Goal: Task Accomplishment & Management: Use online tool/utility

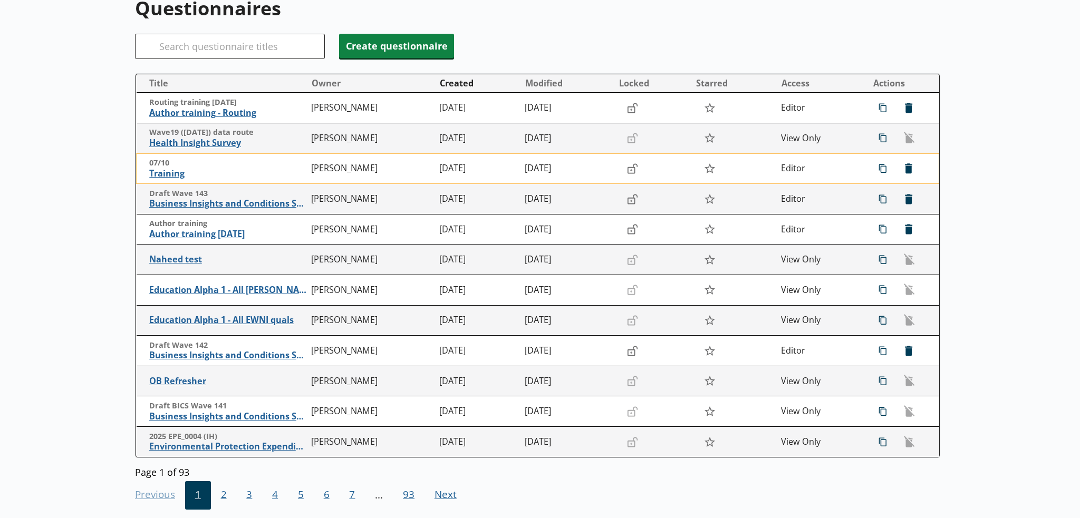
scroll to position [105, 0]
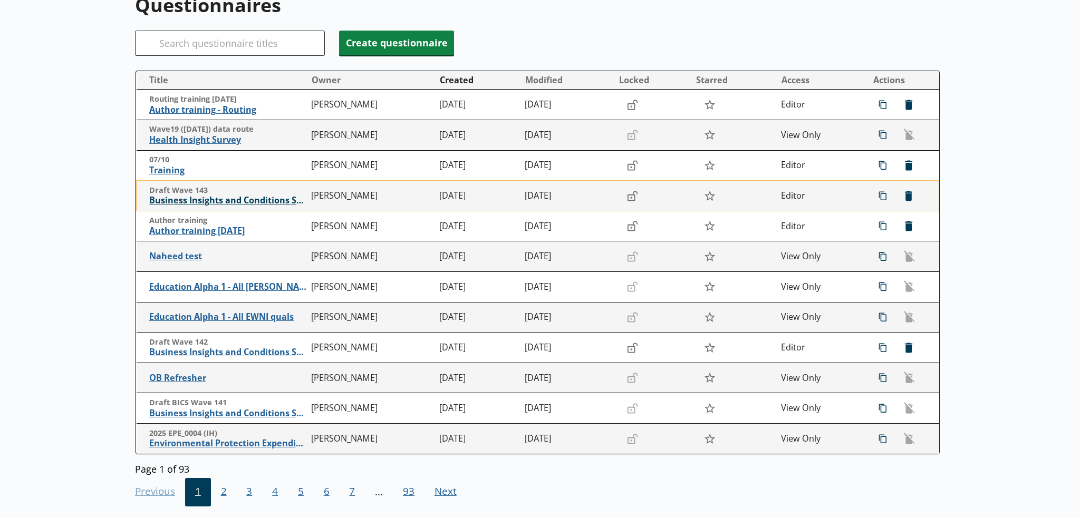
click at [226, 199] on span "Business Insights and Conditions Survey (BICS) draft" at bounding box center [227, 200] width 157 height 11
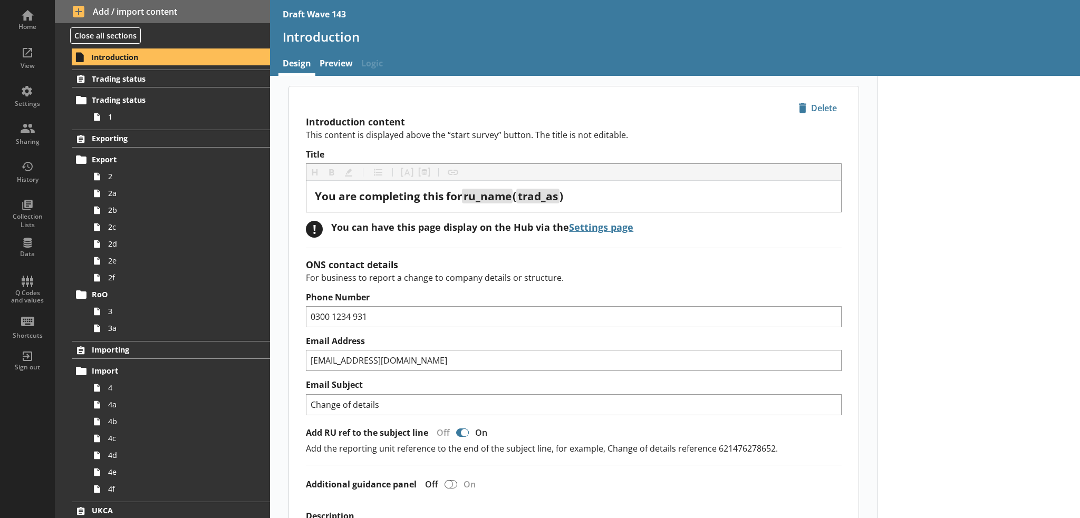
click at [457, 55] on nav "Design Preview Logic" at bounding box center [675, 64] width 810 height 23
click at [143, 107] on link "Trading status" at bounding box center [171, 100] width 198 height 17
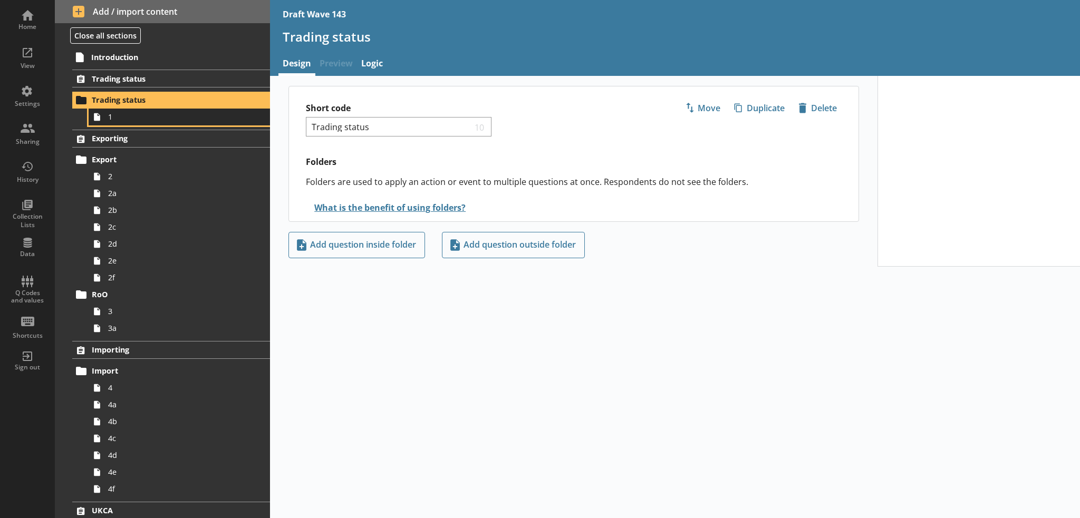
click at [143, 119] on span "1" at bounding box center [173, 117] width 130 height 10
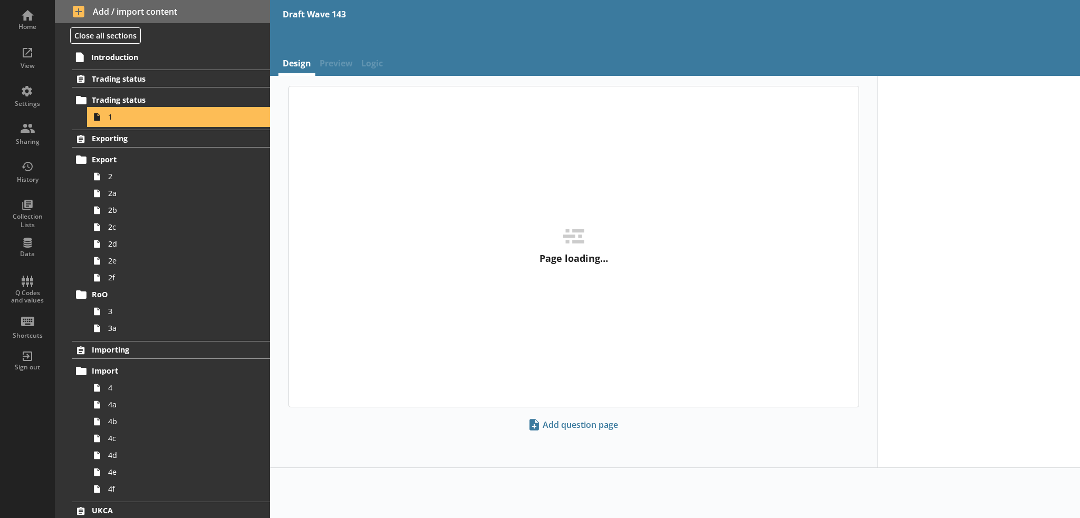
type textarea "x"
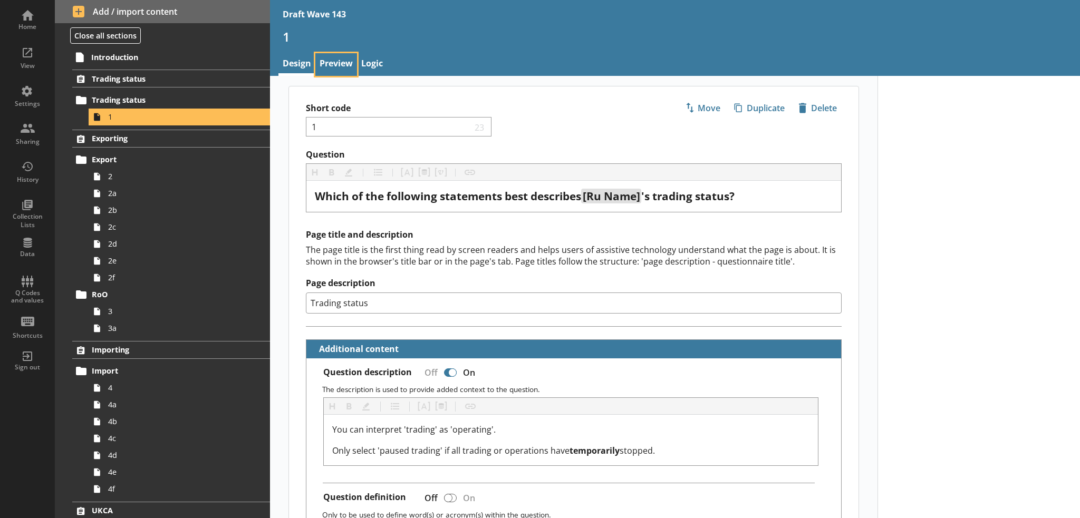
click at [344, 65] on link "Preview" at bounding box center [336, 64] width 42 height 23
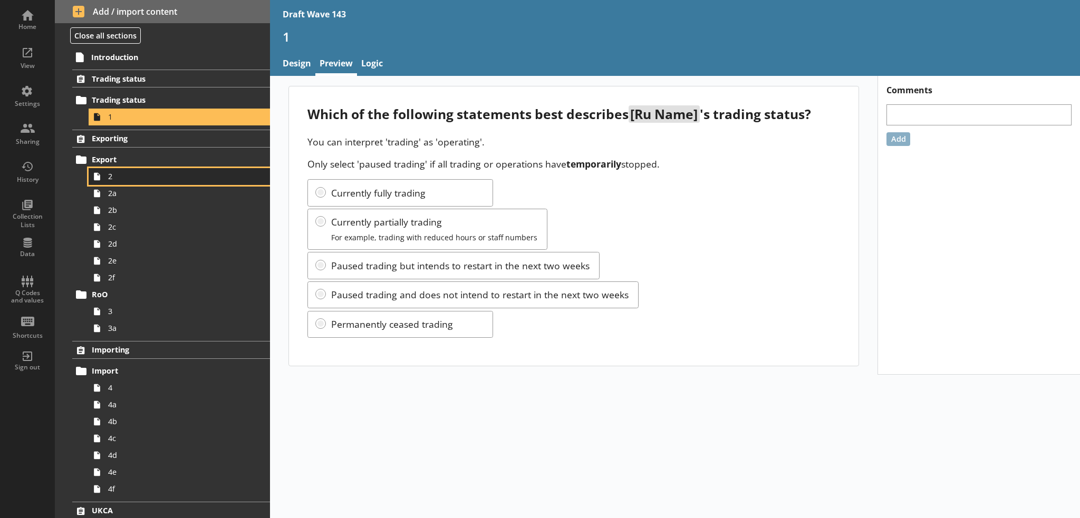
click at [146, 177] on span "2" at bounding box center [173, 176] width 130 height 10
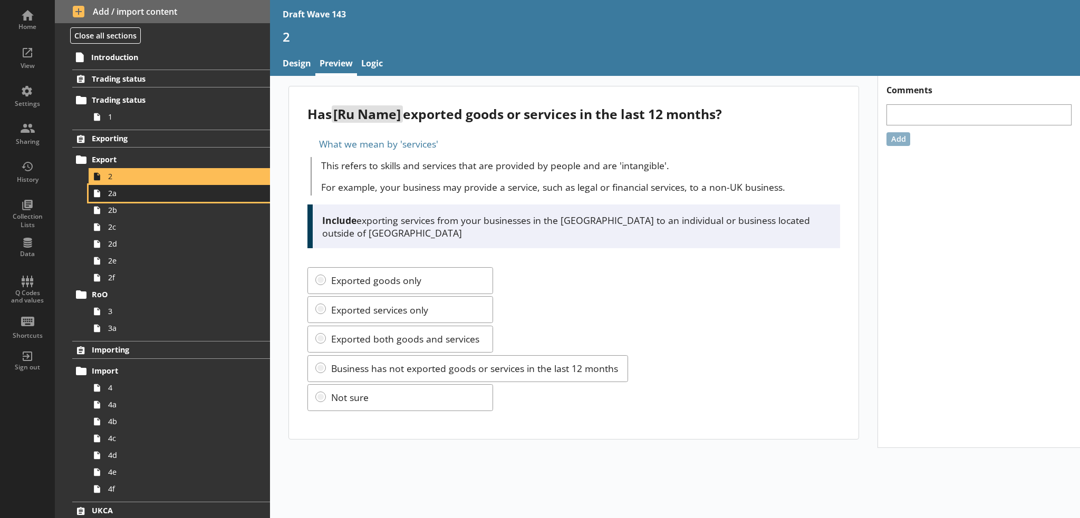
click at [136, 200] on link "2a" at bounding box center [179, 193] width 181 height 17
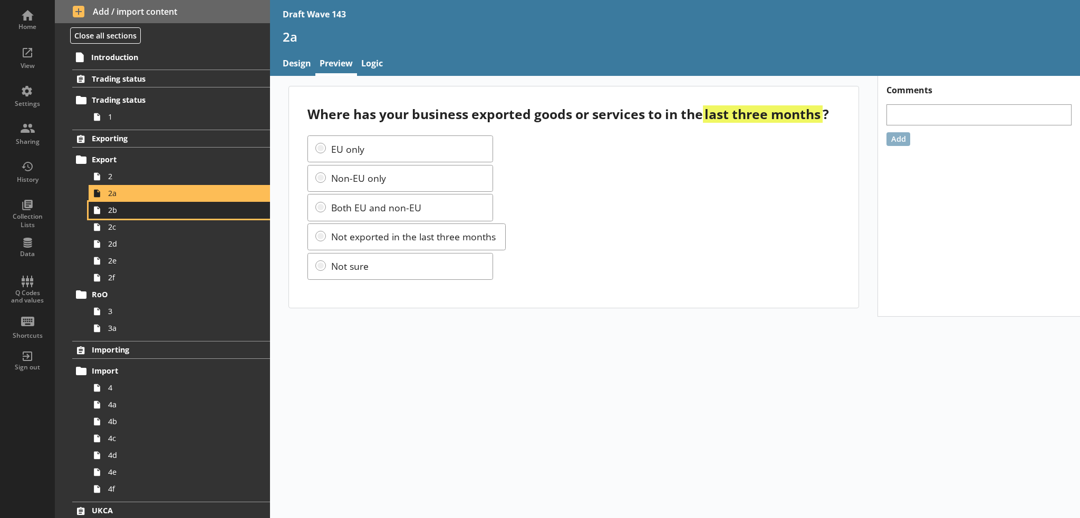
click at [178, 217] on link "2b" at bounding box center [179, 210] width 181 height 17
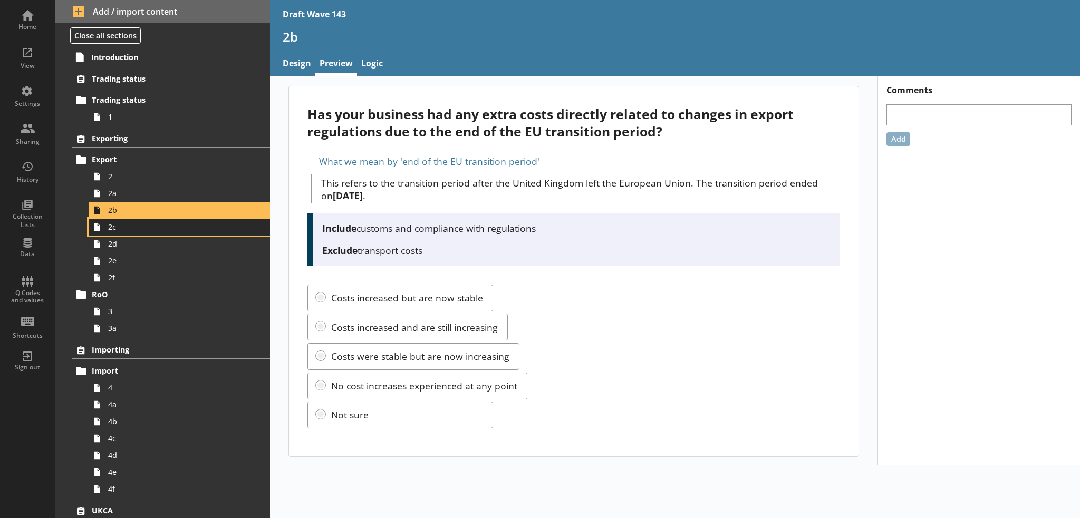
click at [127, 231] on span "2c" at bounding box center [173, 227] width 130 height 10
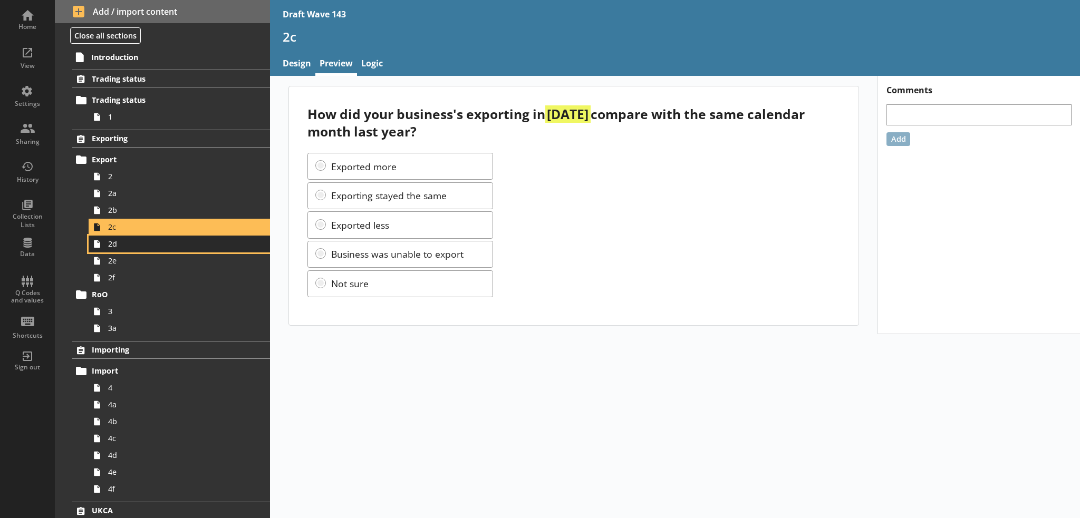
click at [206, 242] on span "2d" at bounding box center [173, 244] width 130 height 10
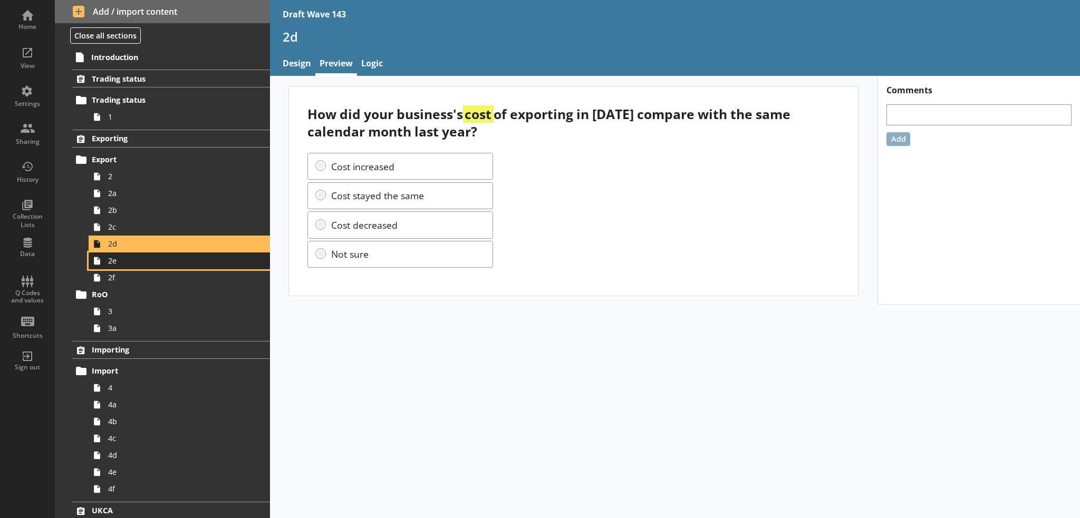
click at [118, 264] on span "2e" at bounding box center [173, 261] width 130 height 10
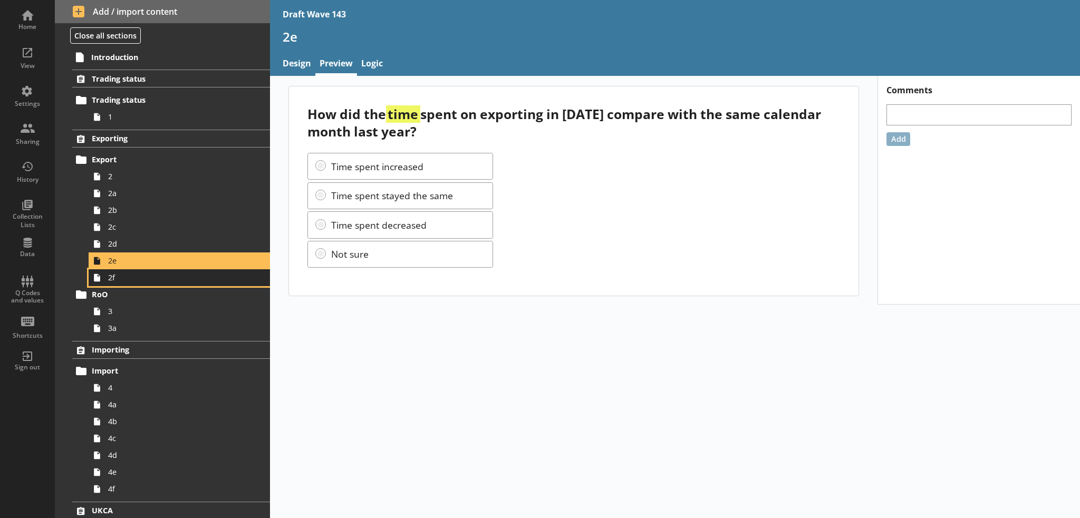
click at [171, 276] on span "2f" at bounding box center [173, 278] width 130 height 10
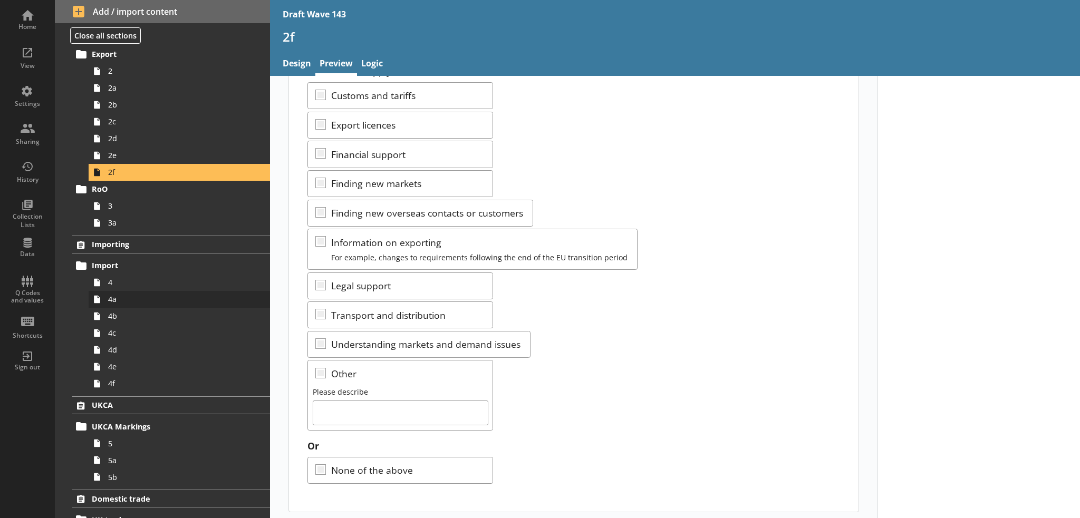
scroll to position [105, 0]
click at [129, 207] on span "3" at bounding box center [173, 206] width 130 height 10
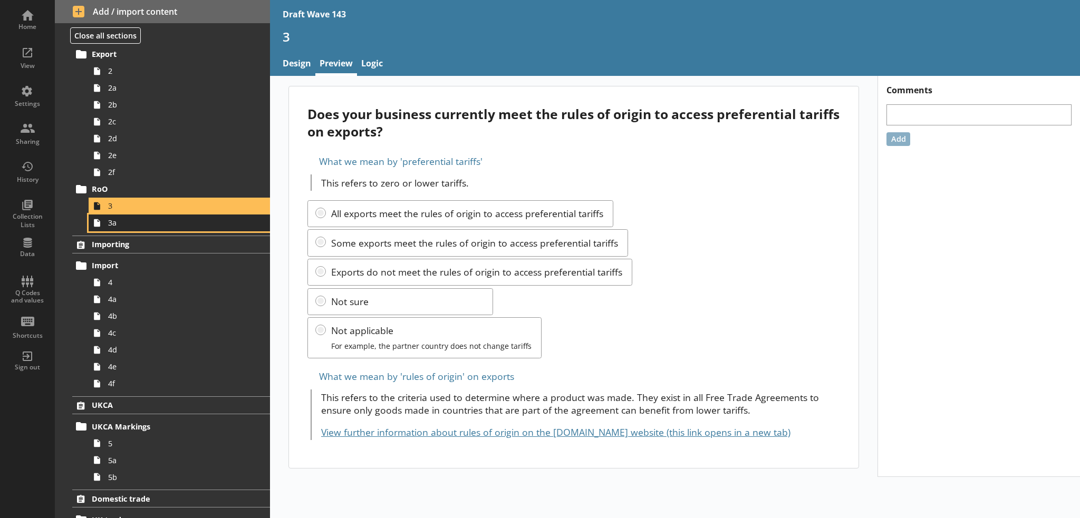
click at [200, 225] on span "3a" at bounding box center [173, 223] width 130 height 10
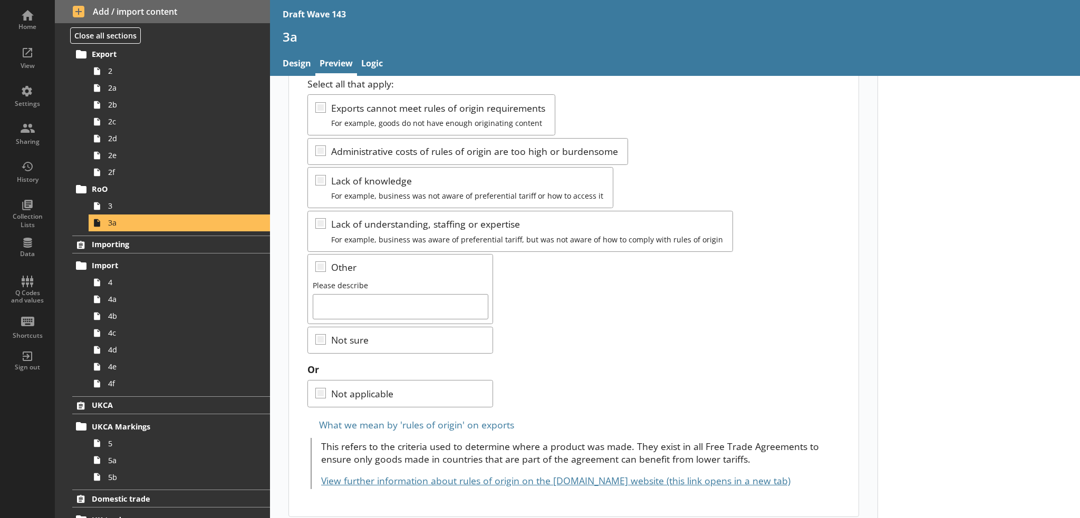
scroll to position [129, 0]
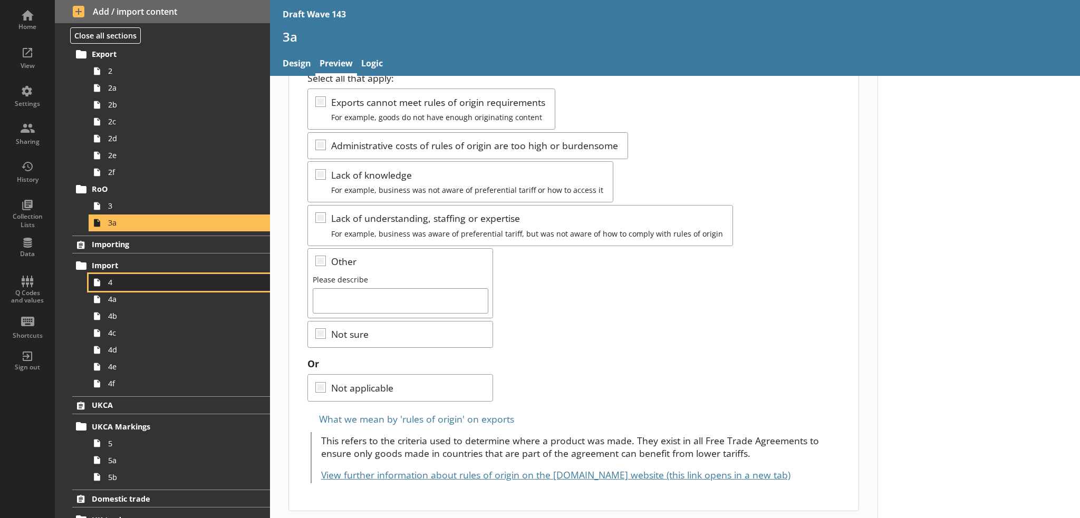
click at [169, 281] on span "4" at bounding box center [173, 282] width 130 height 10
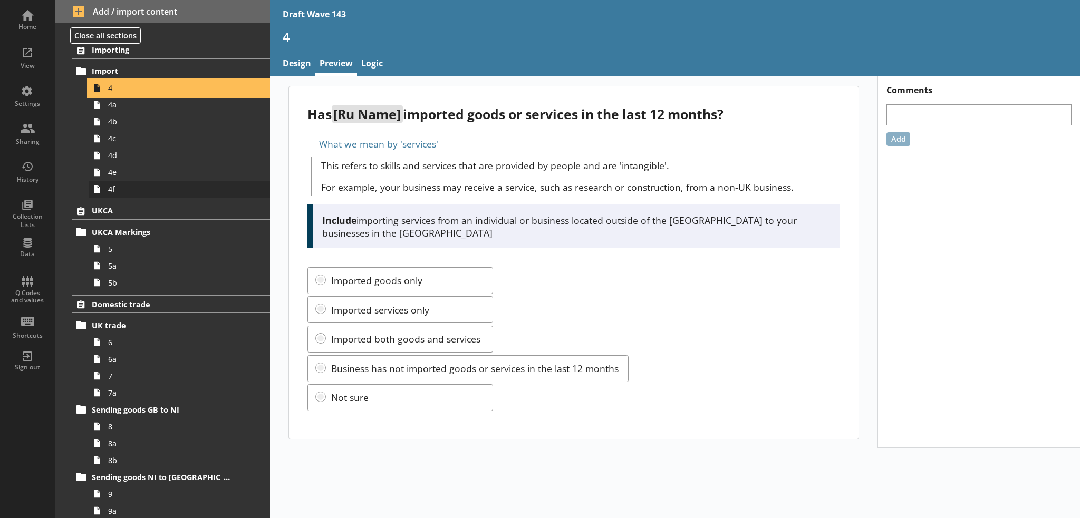
scroll to position [316, 0]
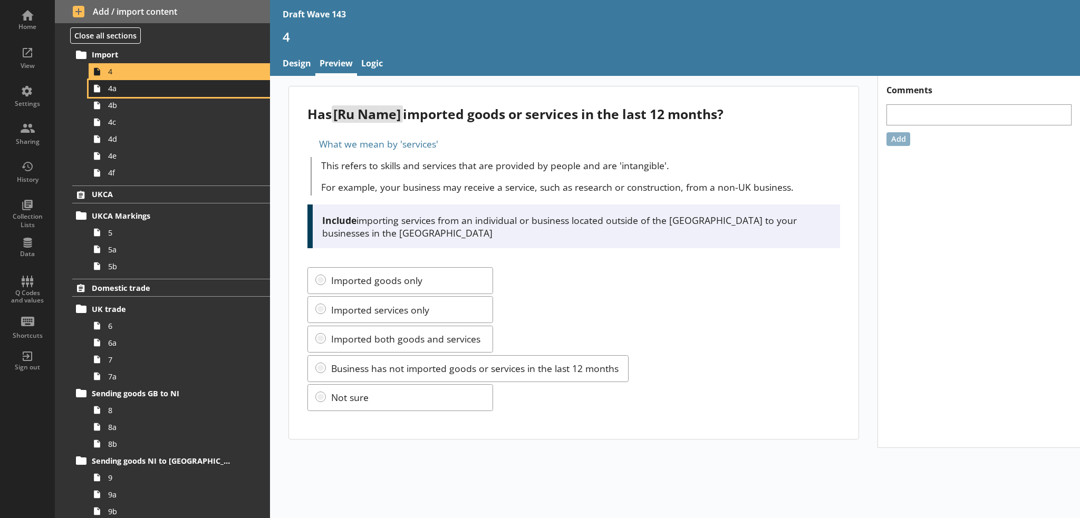
click at [162, 90] on span "4a" at bounding box center [173, 88] width 130 height 10
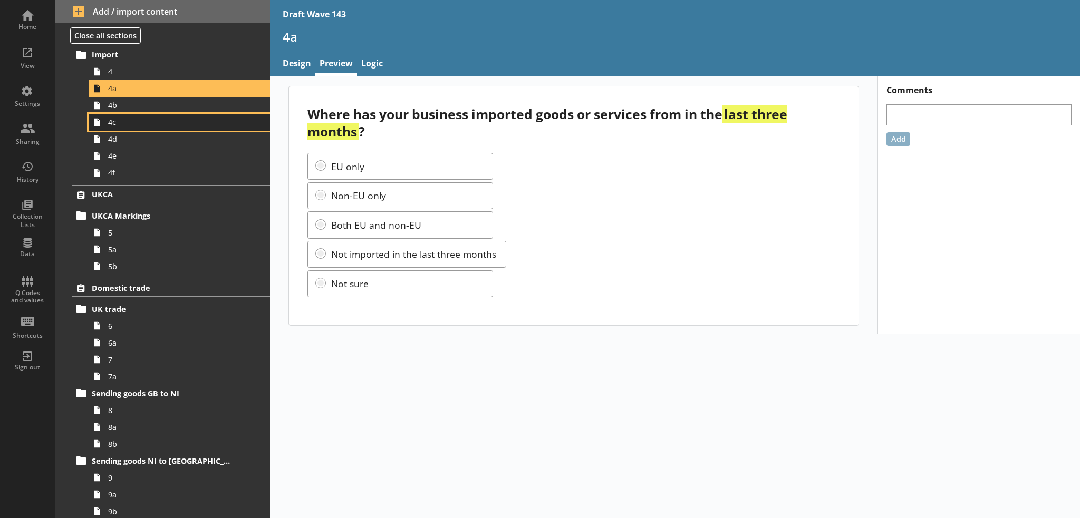
click at [206, 114] on link "4c" at bounding box center [179, 122] width 181 height 17
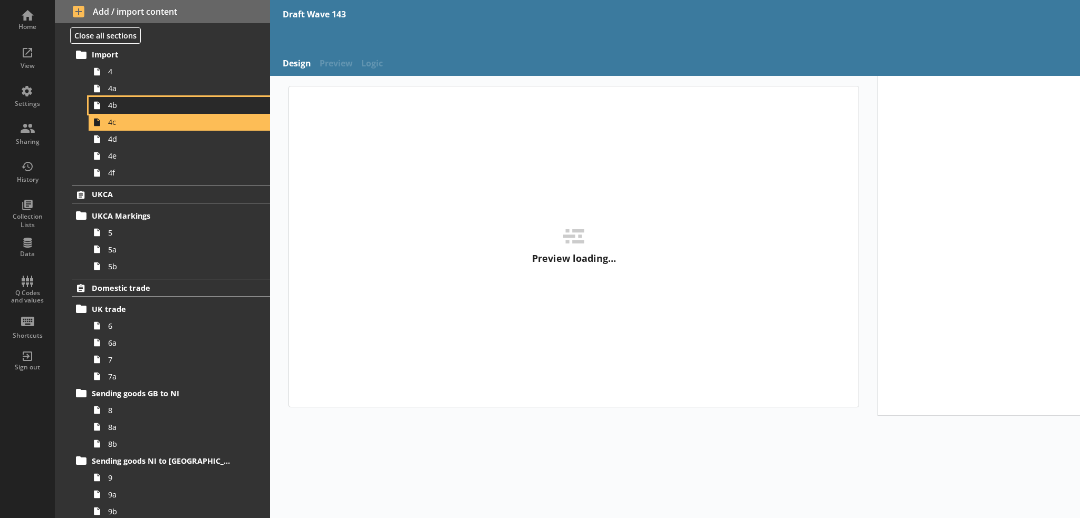
click at [204, 107] on span "4b" at bounding box center [173, 105] width 130 height 10
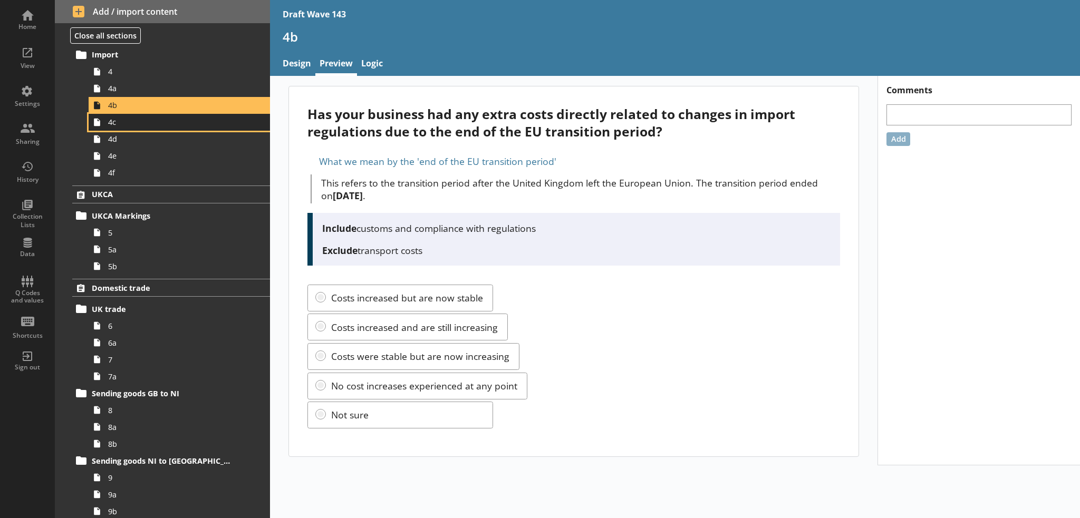
click at [140, 124] on span "4c" at bounding box center [173, 122] width 130 height 10
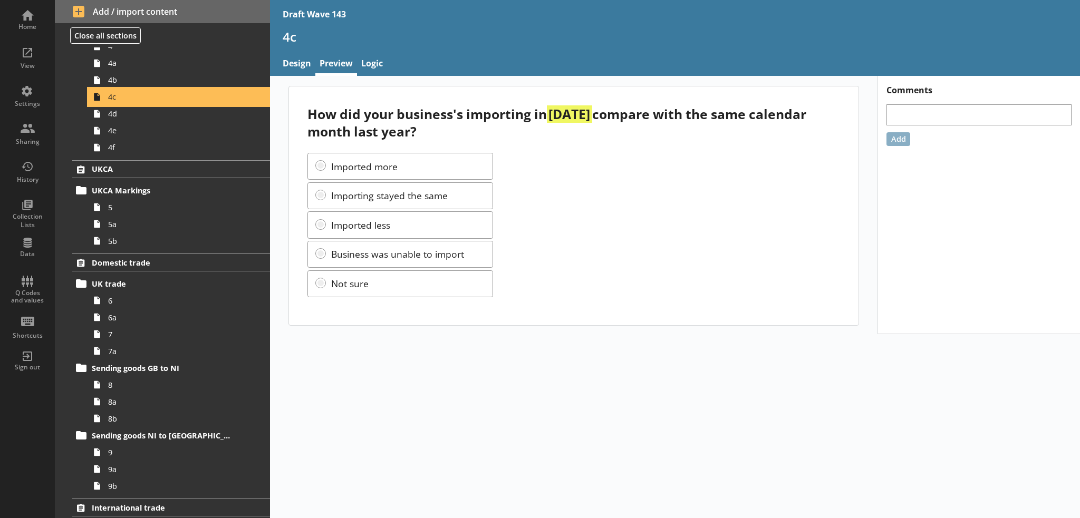
scroll to position [369, 0]
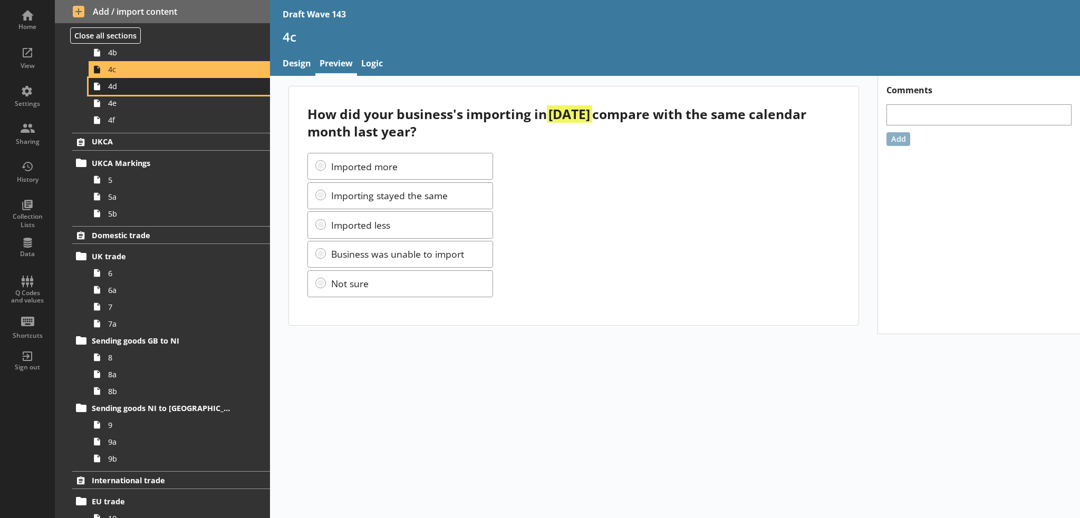
click at [123, 92] on link "4d" at bounding box center [179, 86] width 181 height 17
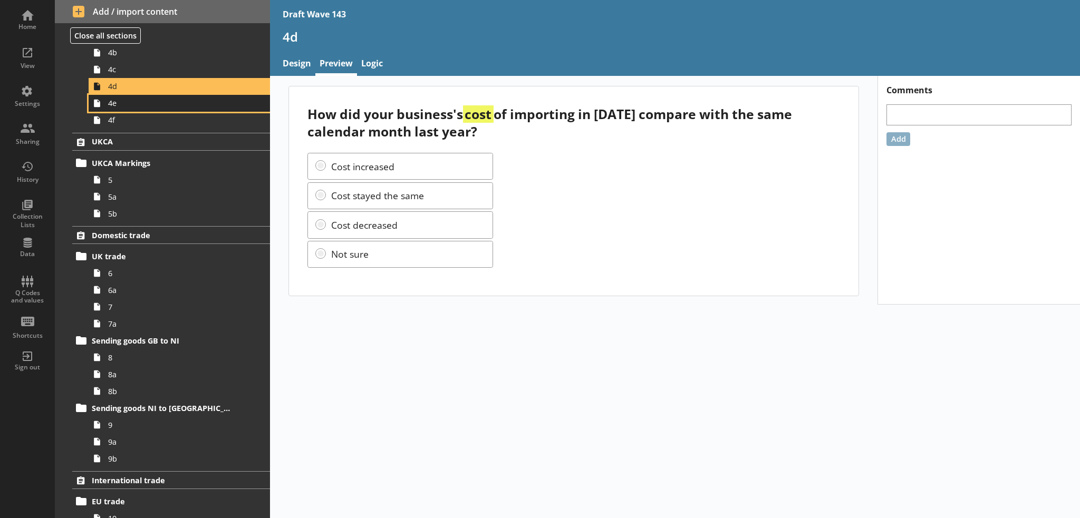
click at [125, 102] on span "4e" at bounding box center [173, 103] width 130 height 10
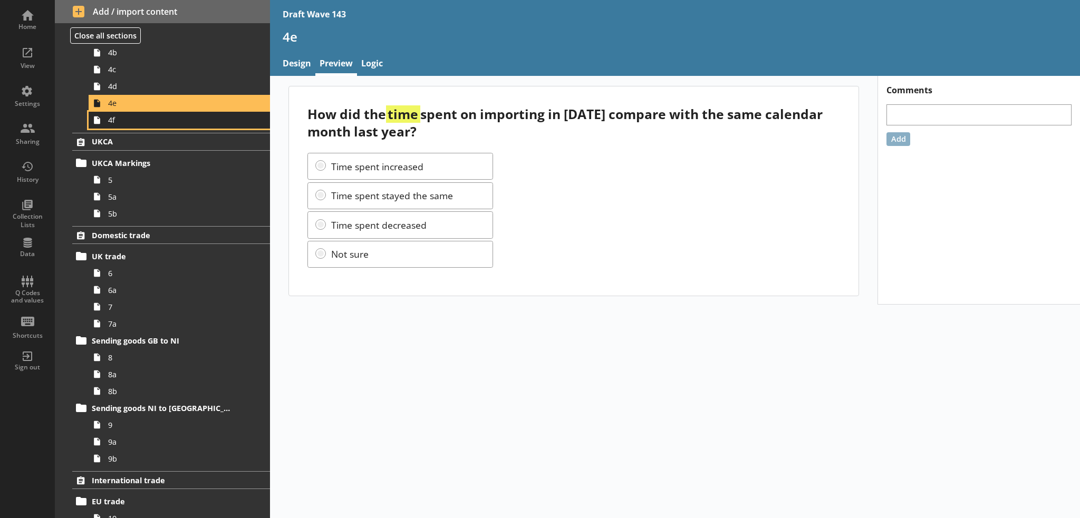
click at [171, 118] on span "4f" at bounding box center [173, 120] width 130 height 10
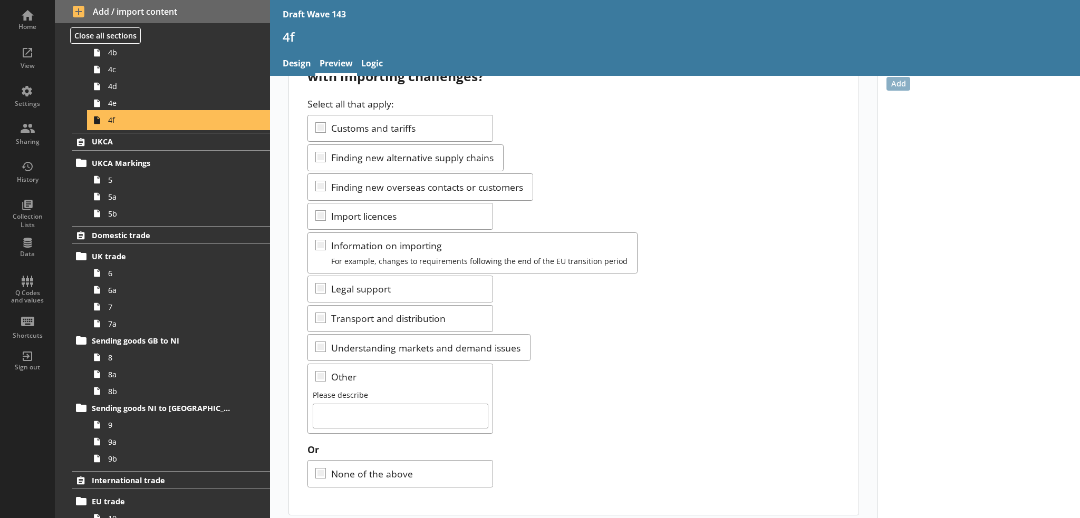
scroll to position [59, 0]
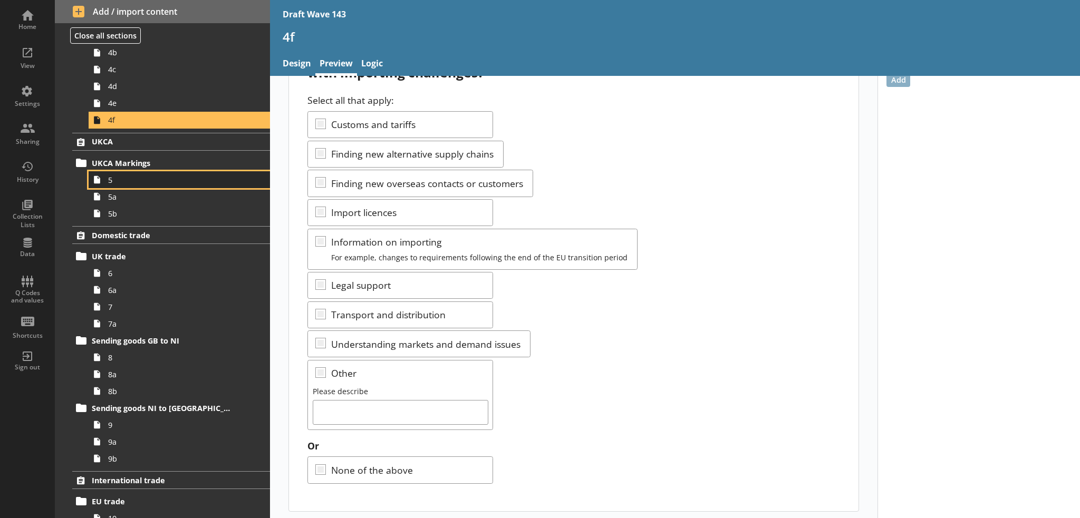
click at [143, 178] on span "5" at bounding box center [173, 180] width 130 height 10
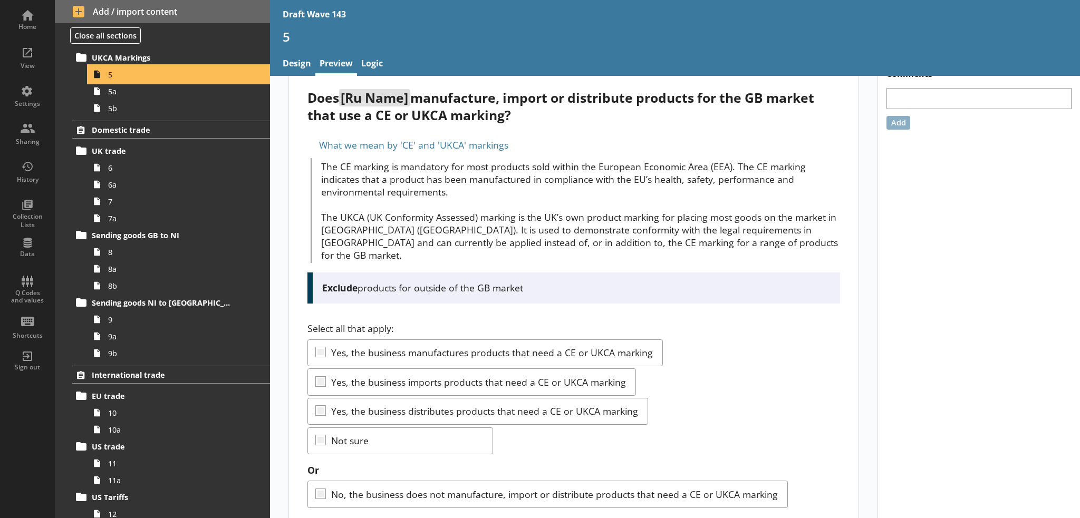
scroll to position [29, 0]
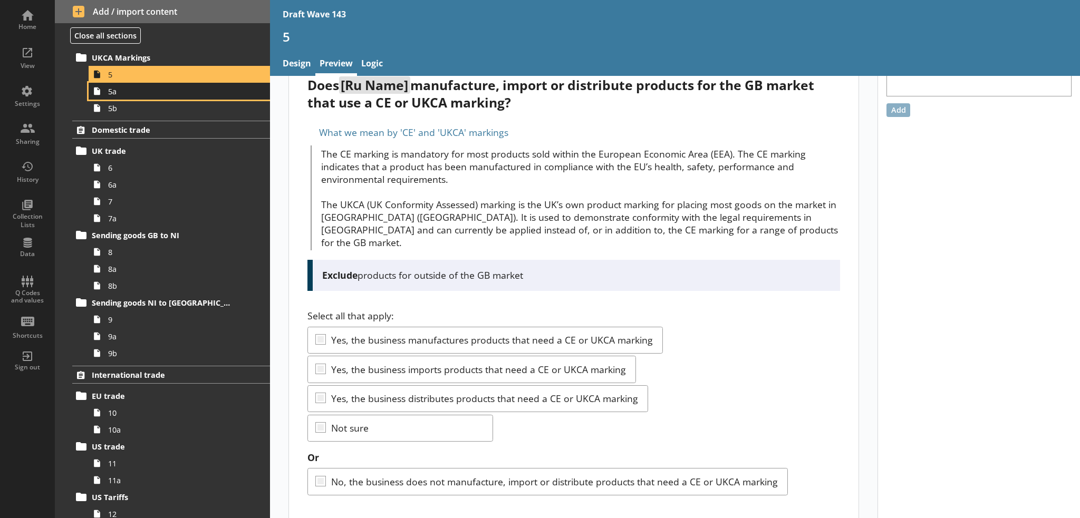
click at [210, 84] on link "5a" at bounding box center [179, 91] width 181 height 17
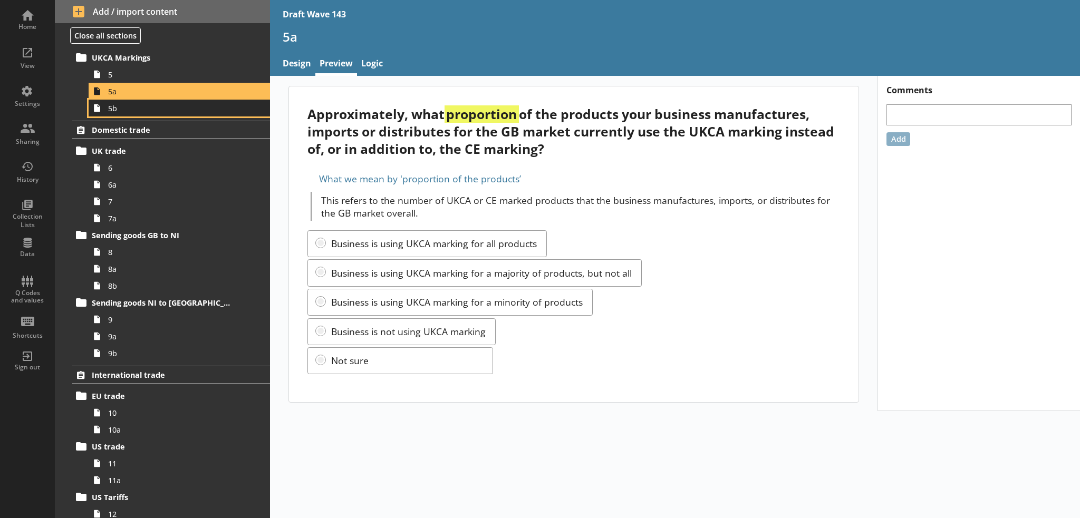
click at [224, 114] on link "5b" at bounding box center [179, 108] width 181 height 17
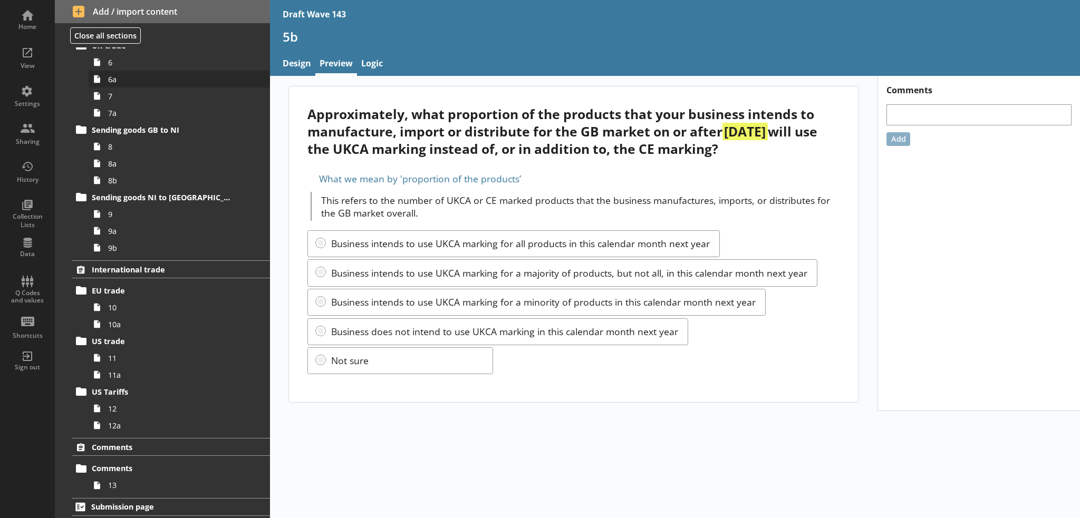
scroll to position [527, 0]
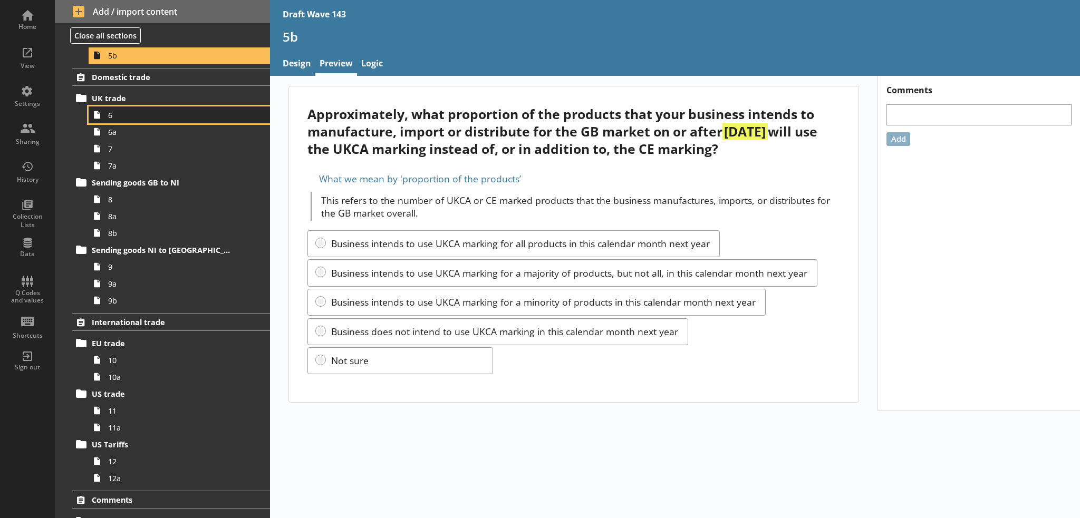
click at [156, 120] on link "6" at bounding box center [179, 115] width 181 height 17
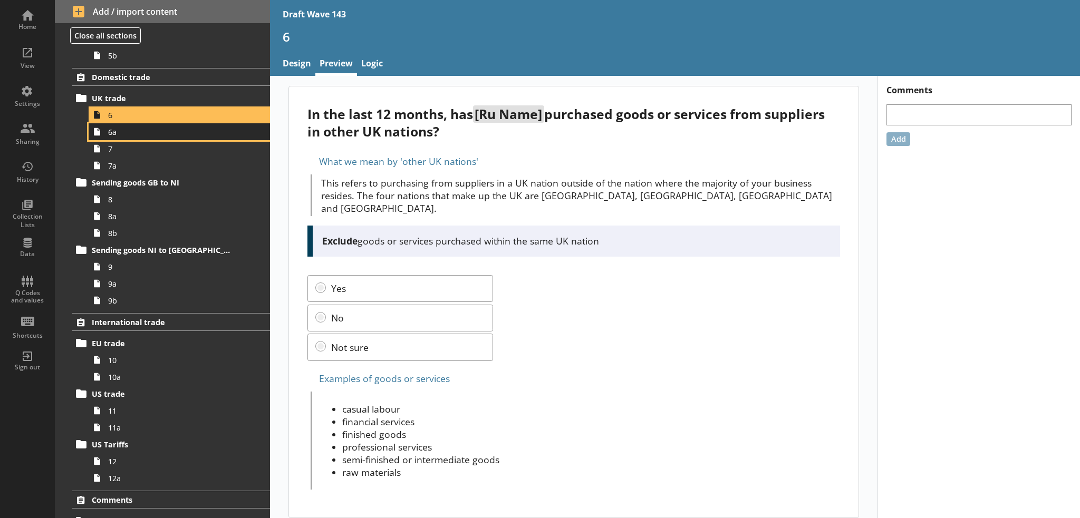
click at [131, 132] on span "6a" at bounding box center [173, 132] width 130 height 10
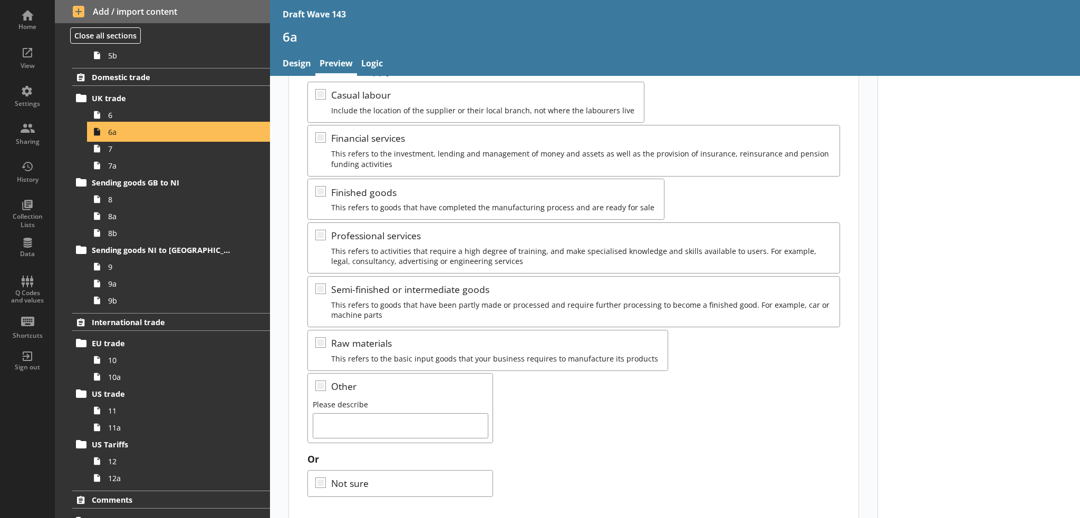
scroll to position [212, 0]
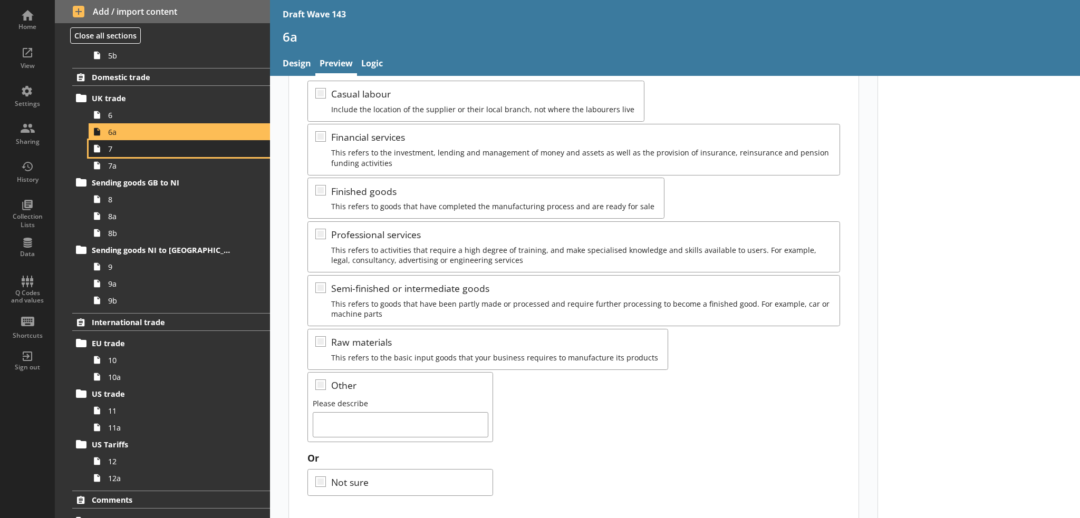
click at [208, 152] on span "7" at bounding box center [173, 149] width 130 height 10
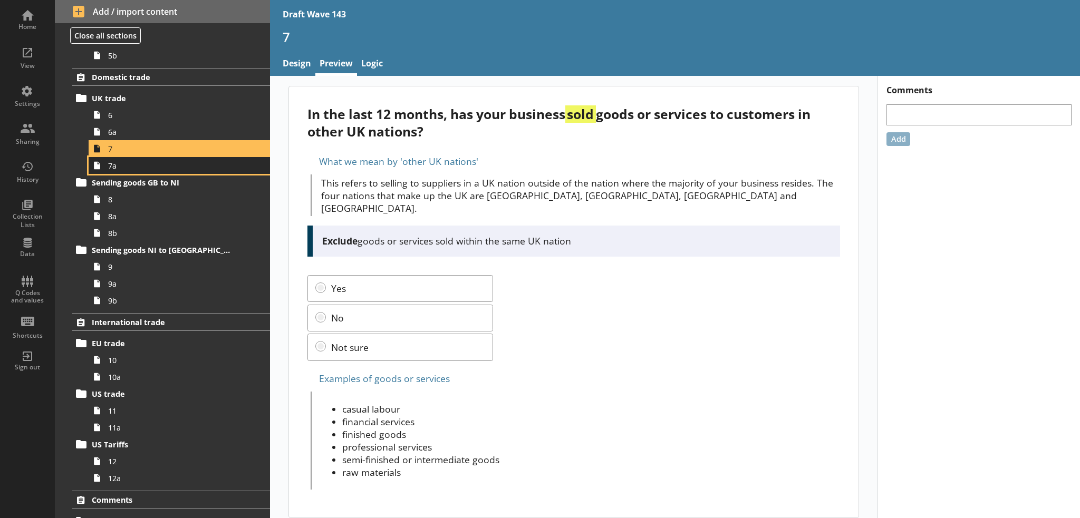
click at [131, 163] on span "7a" at bounding box center [173, 166] width 130 height 10
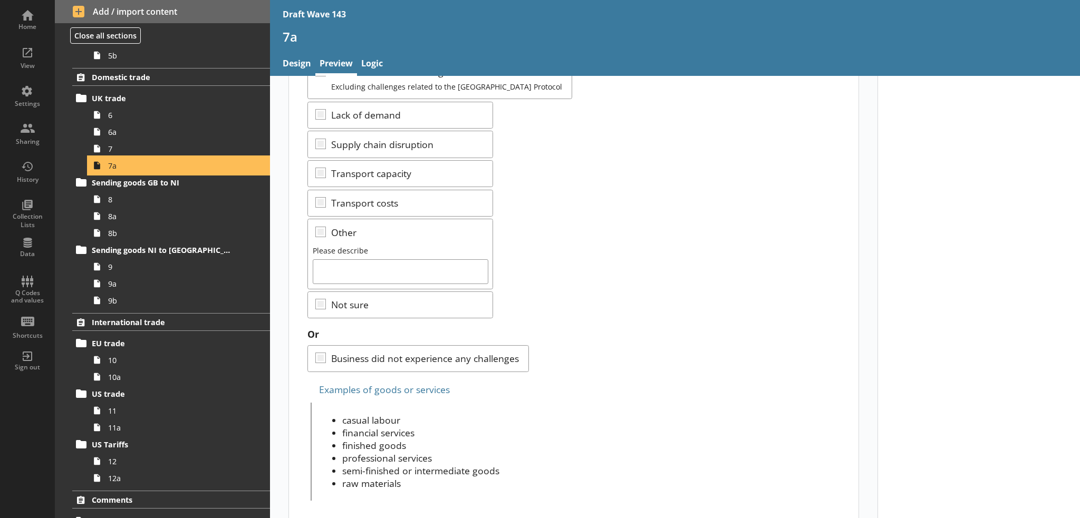
scroll to position [268, 0]
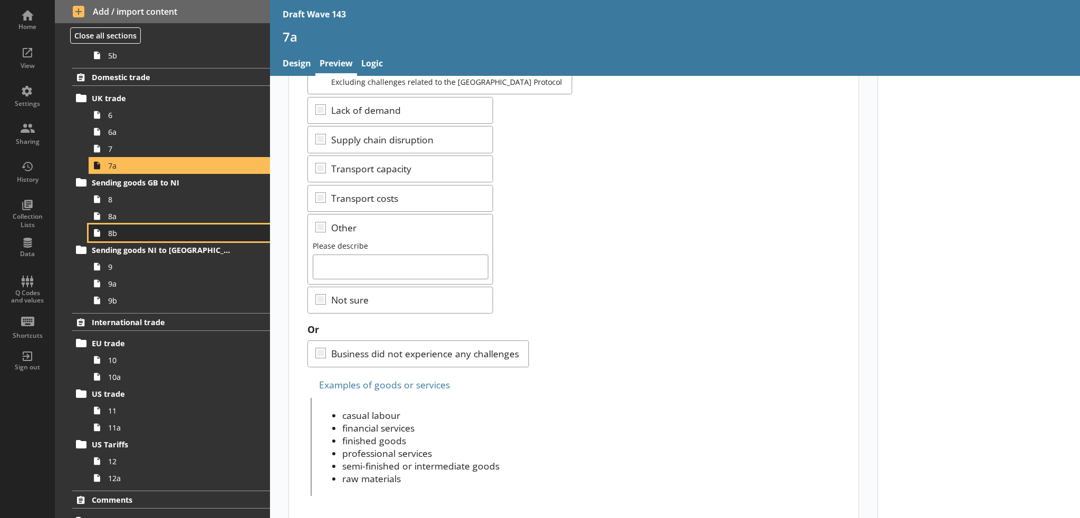
click at [156, 232] on span "8b" at bounding box center [173, 233] width 130 height 10
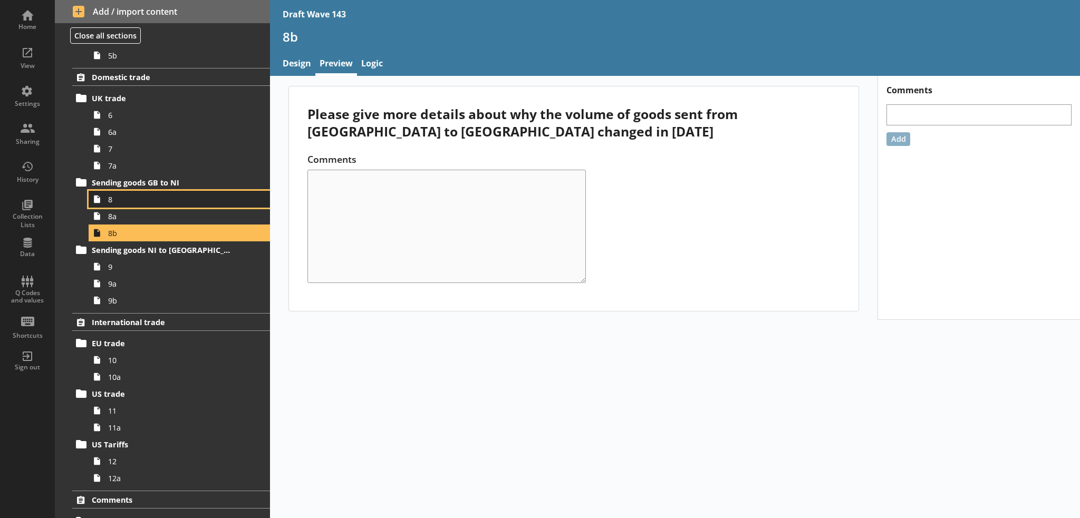
click at [144, 197] on span "8" at bounding box center [173, 200] width 130 height 10
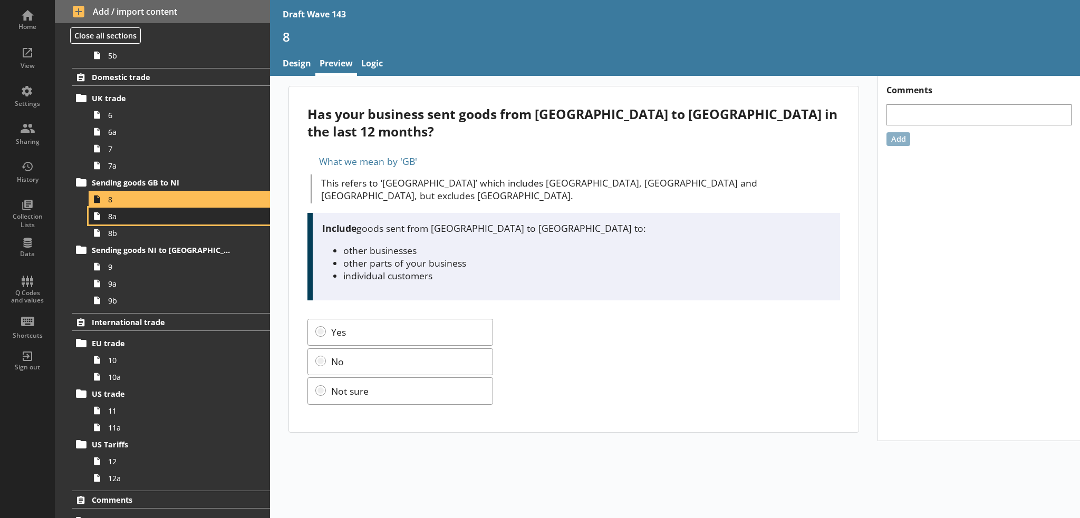
click at [133, 219] on span "8a" at bounding box center [173, 216] width 130 height 10
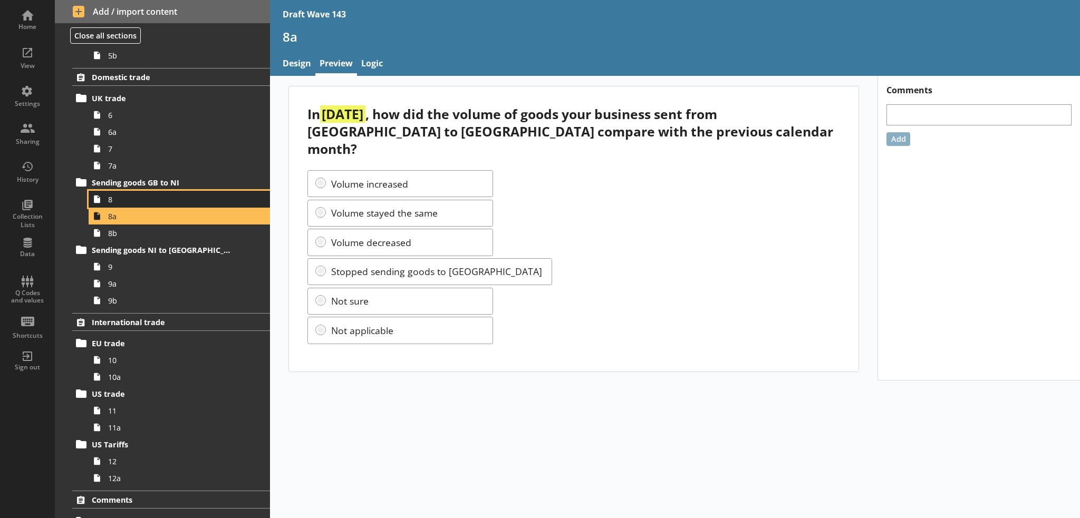
click at [145, 200] on span "8" at bounding box center [173, 200] width 130 height 10
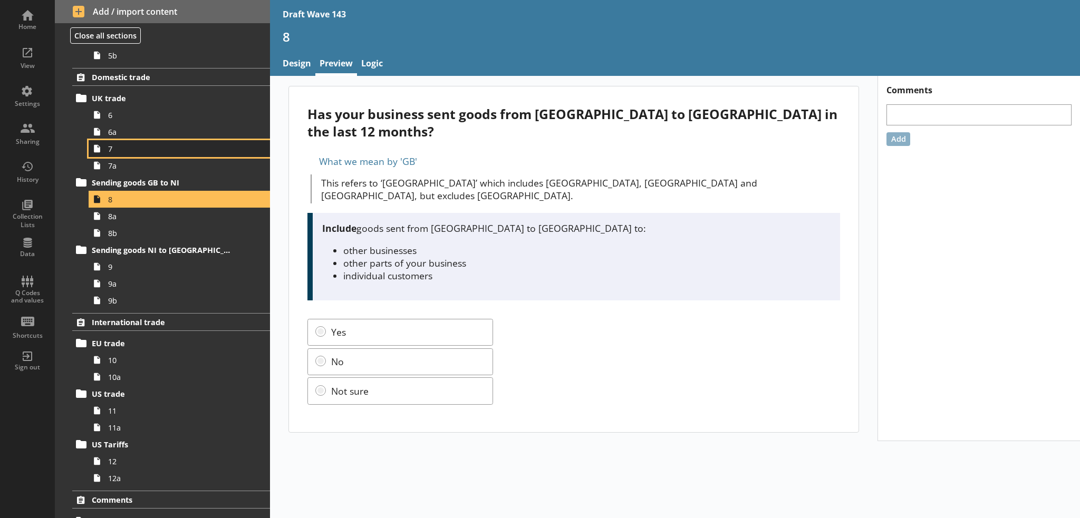
click at [143, 148] on span "7" at bounding box center [173, 149] width 130 height 10
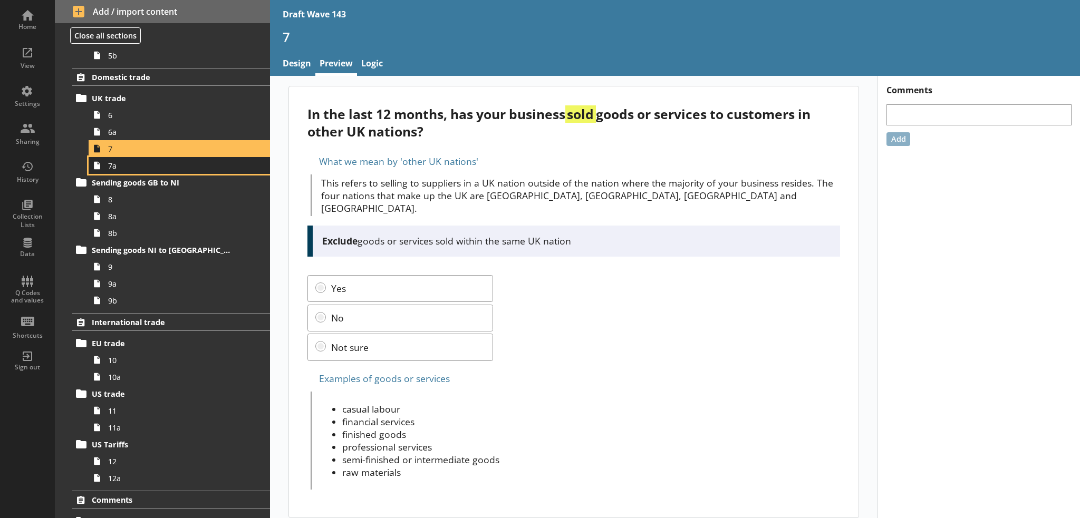
click at [135, 169] on span "7a" at bounding box center [173, 166] width 130 height 10
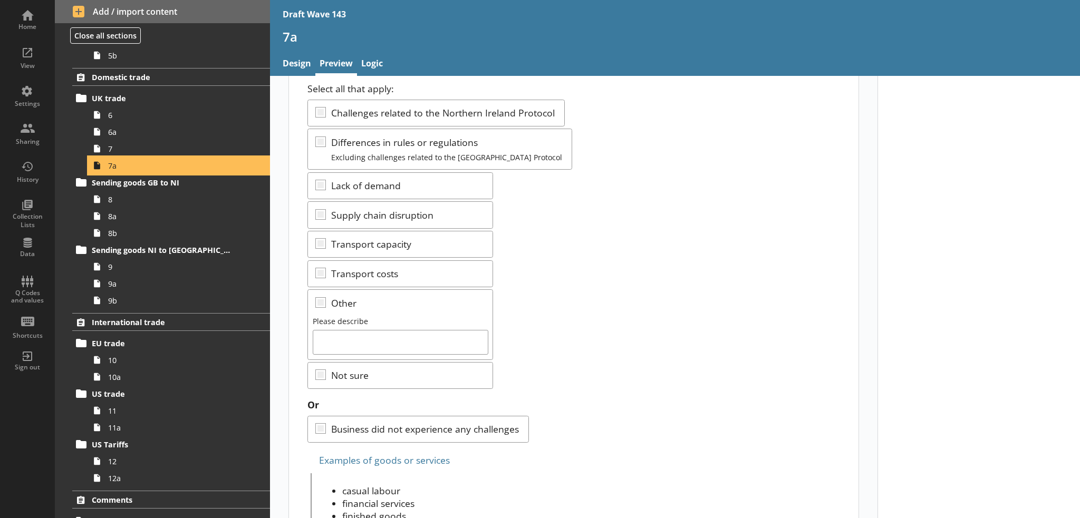
scroll to position [264, 0]
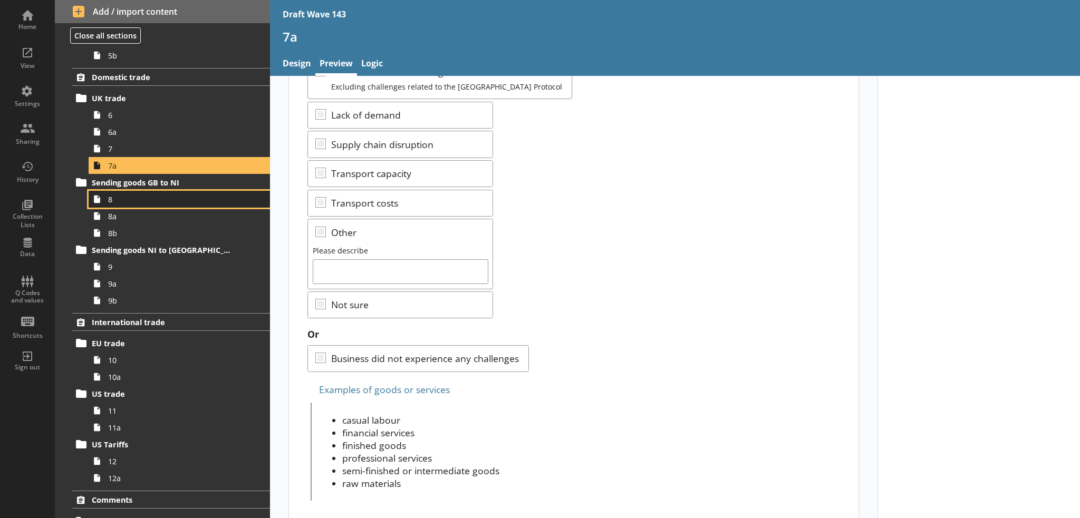
click at [175, 199] on span "8" at bounding box center [173, 200] width 130 height 10
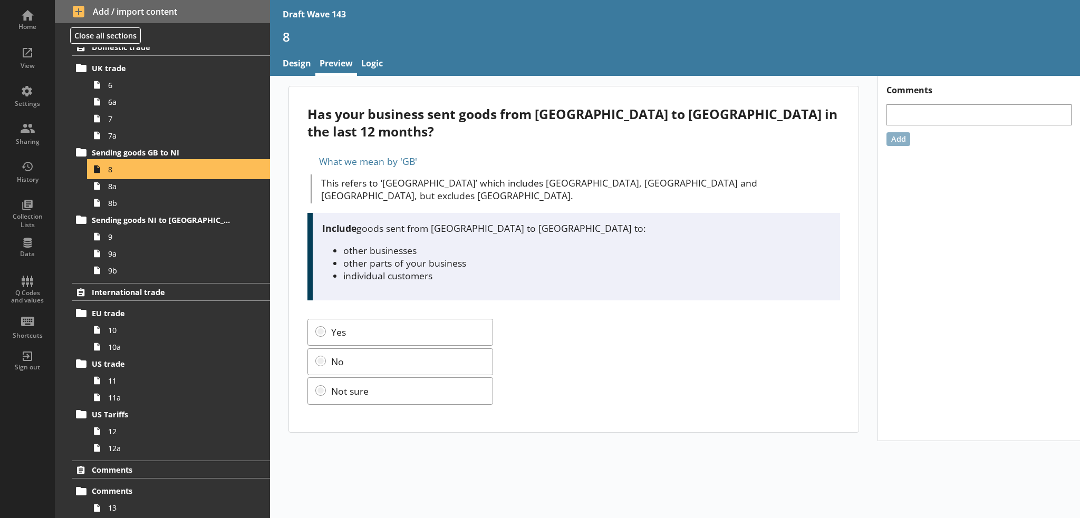
scroll to position [580, 0]
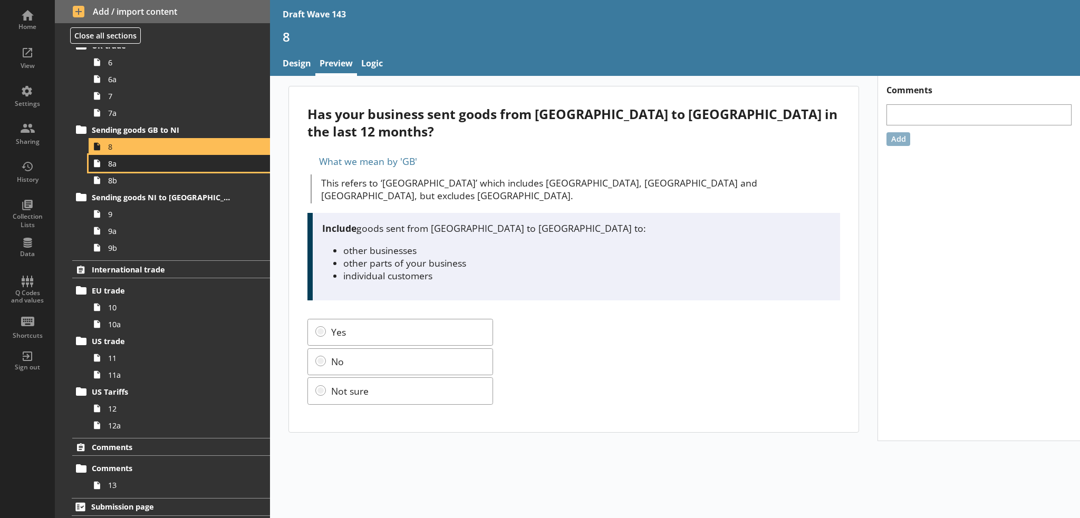
click at [166, 168] on link "8a" at bounding box center [179, 163] width 181 height 17
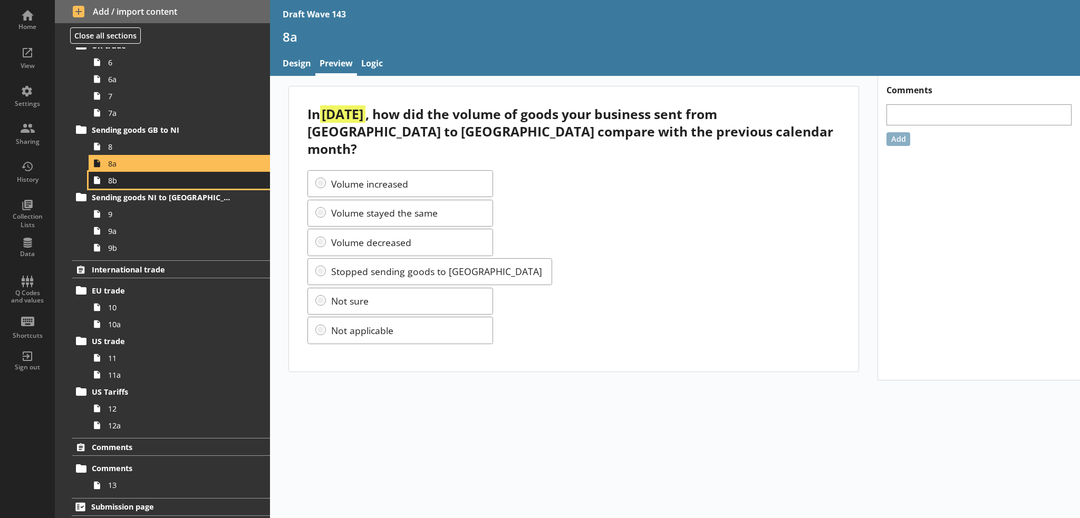
click at [180, 176] on span "8b" at bounding box center [173, 181] width 130 height 10
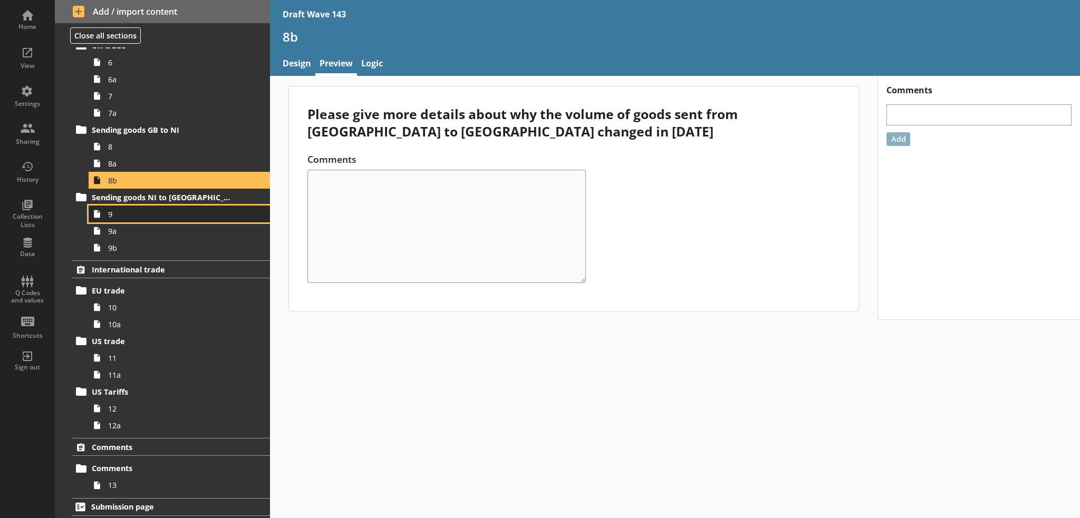
click at [137, 217] on span "9" at bounding box center [173, 214] width 130 height 10
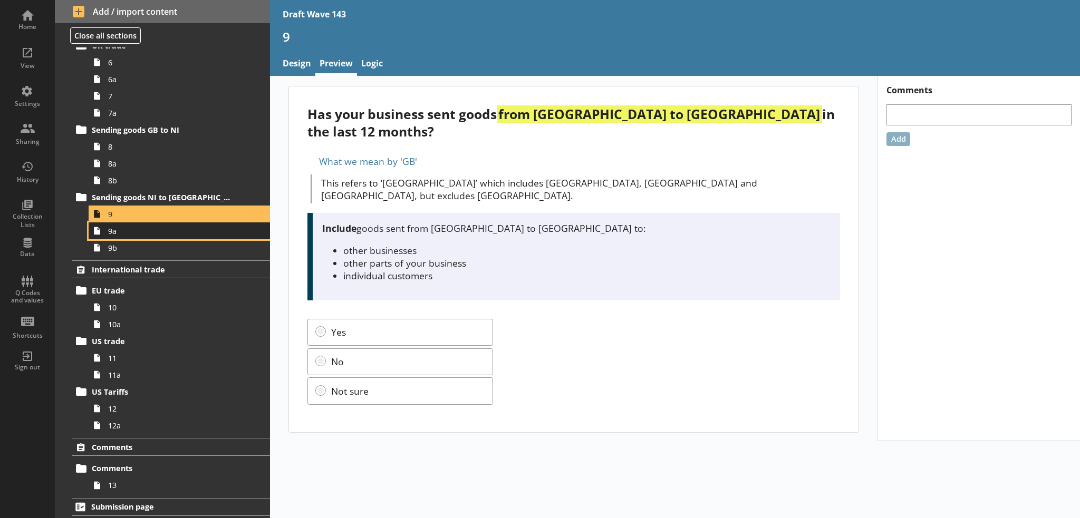
click at [166, 229] on span "9a" at bounding box center [173, 231] width 130 height 10
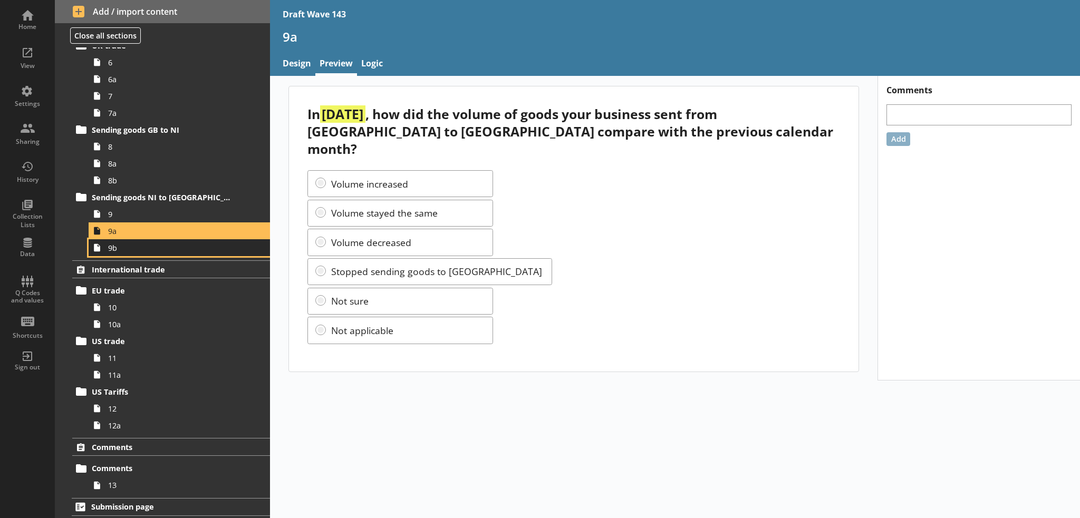
click at [171, 252] on link "9b" at bounding box center [179, 247] width 181 height 17
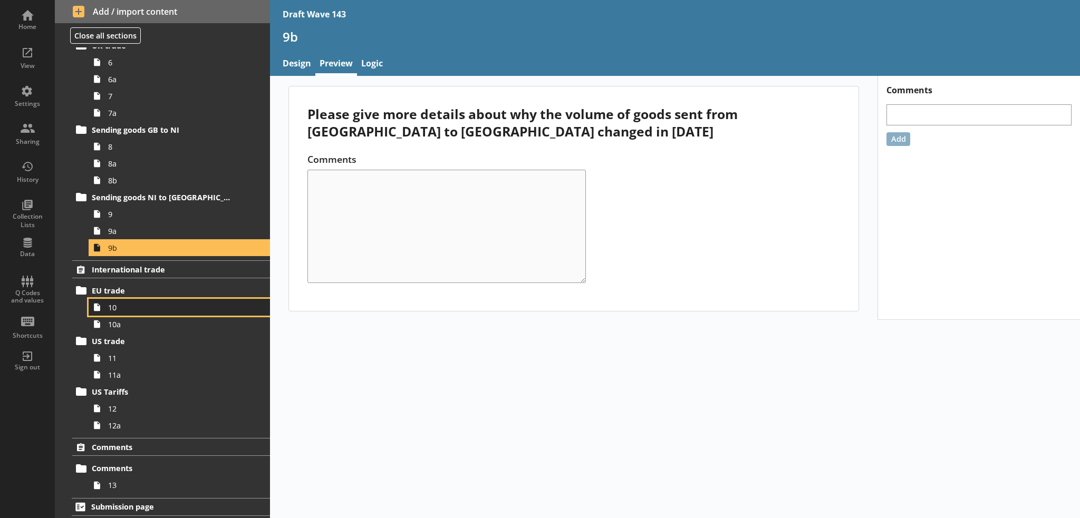
click at [160, 307] on span "10" at bounding box center [173, 308] width 130 height 10
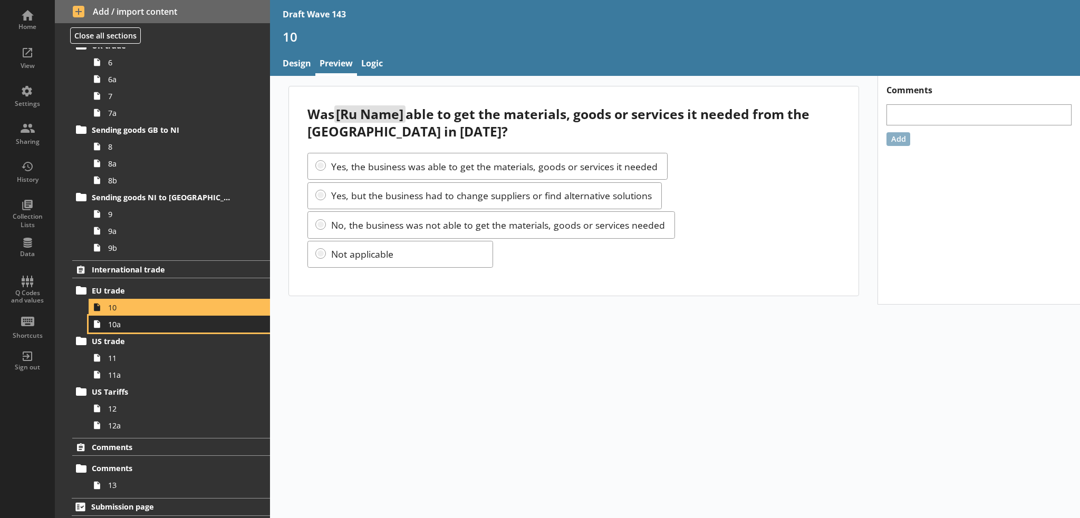
click at [160, 323] on span "10a" at bounding box center [173, 325] width 130 height 10
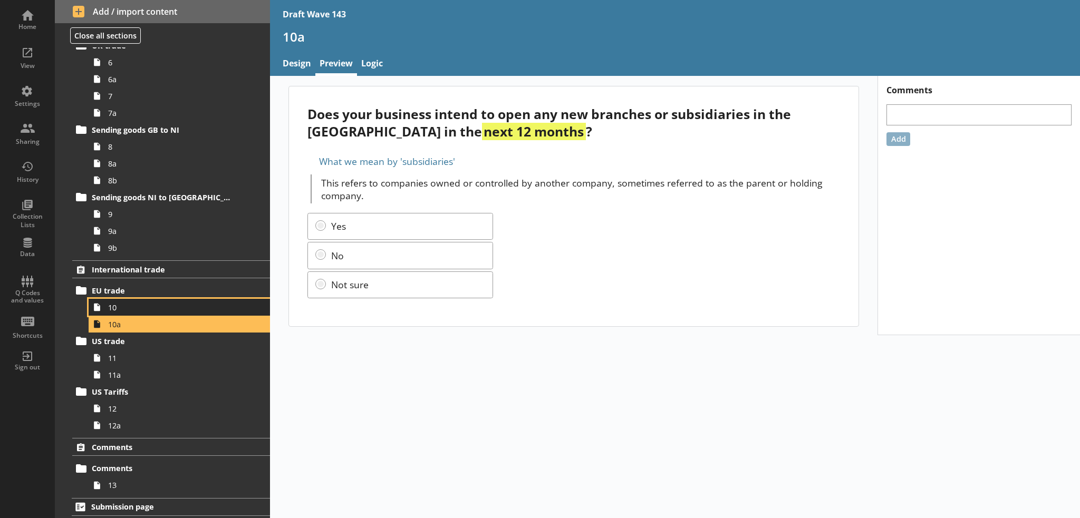
click at [136, 305] on span "10" at bounding box center [173, 308] width 130 height 10
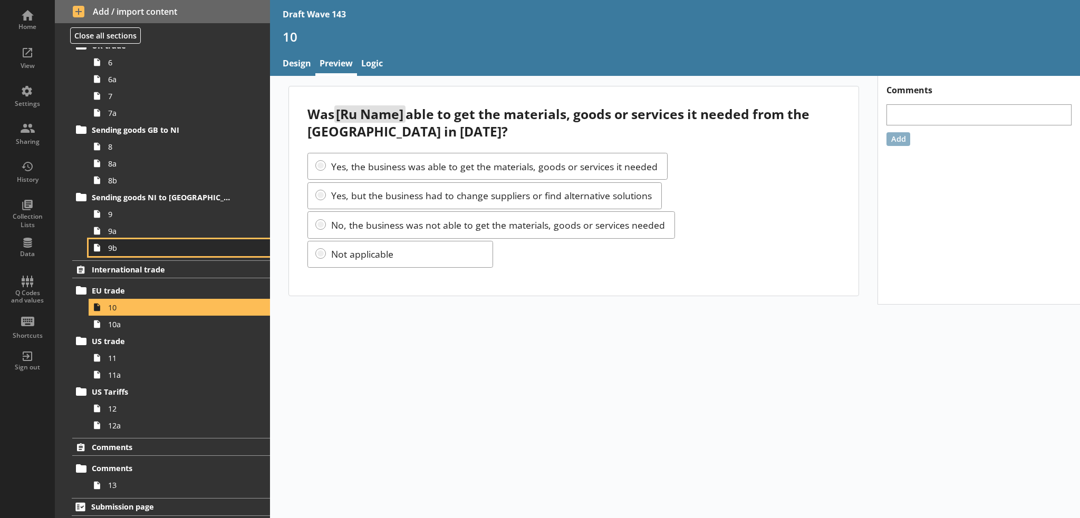
click at [140, 243] on span "9b" at bounding box center [173, 248] width 130 height 10
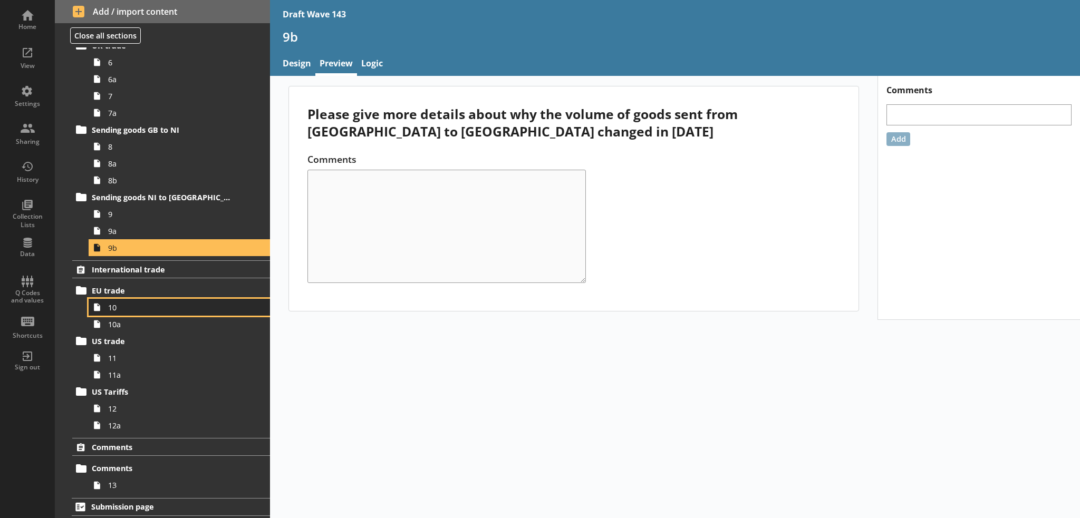
click at [124, 303] on span "10" at bounding box center [173, 308] width 130 height 10
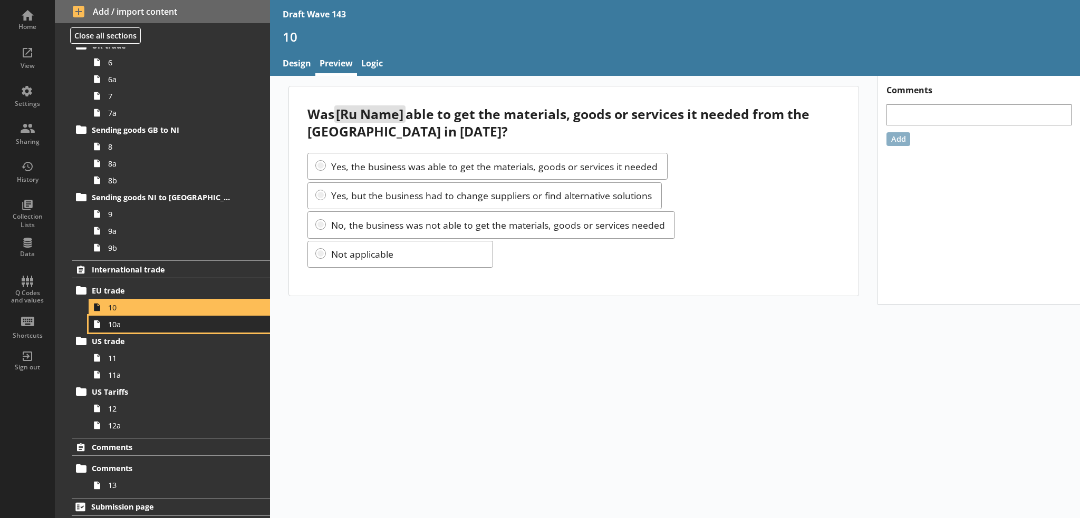
click at [137, 320] on span "10a" at bounding box center [173, 325] width 130 height 10
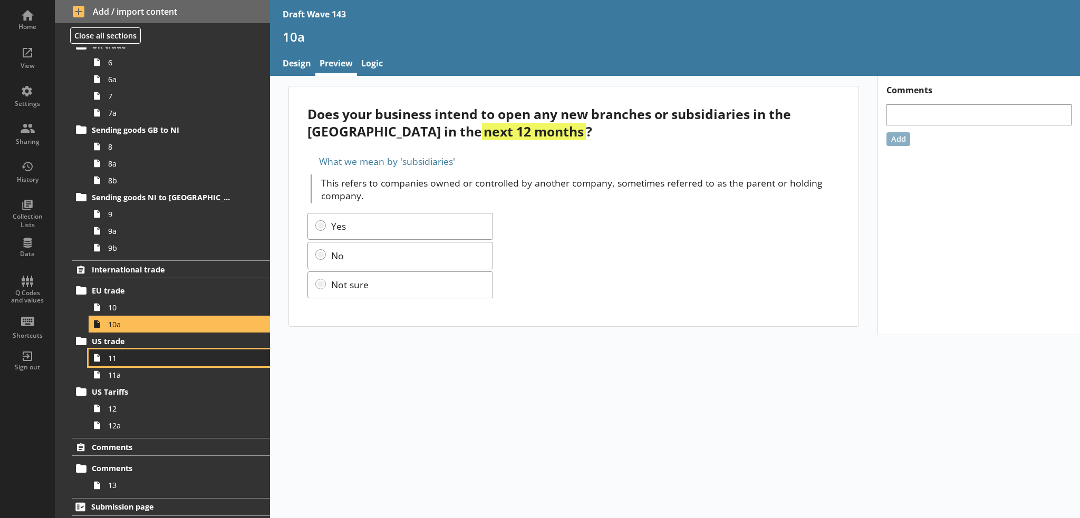
click at [117, 362] on span "11" at bounding box center [173, 358] width 130 height 10
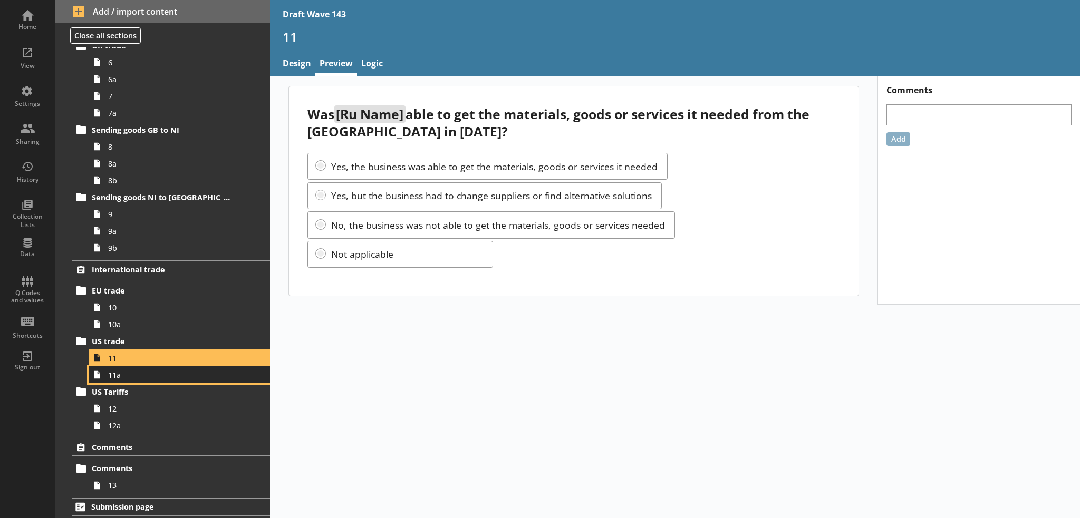
click at [171, 370] on span "11a" at bounding box center [173, 375] width 130 height 10
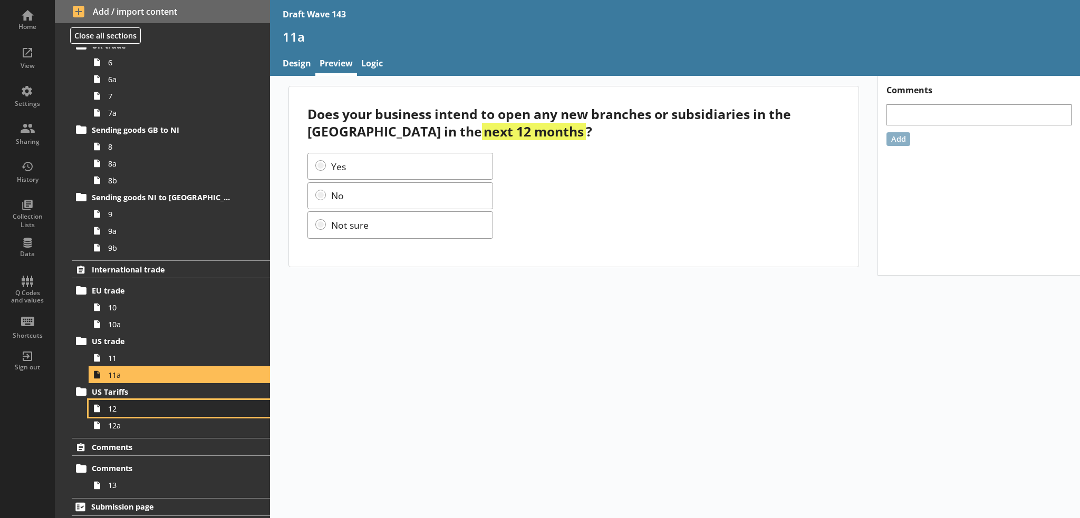
click at [161, 413] on link "12" at bounding box center [179, 408] width 181 height 17
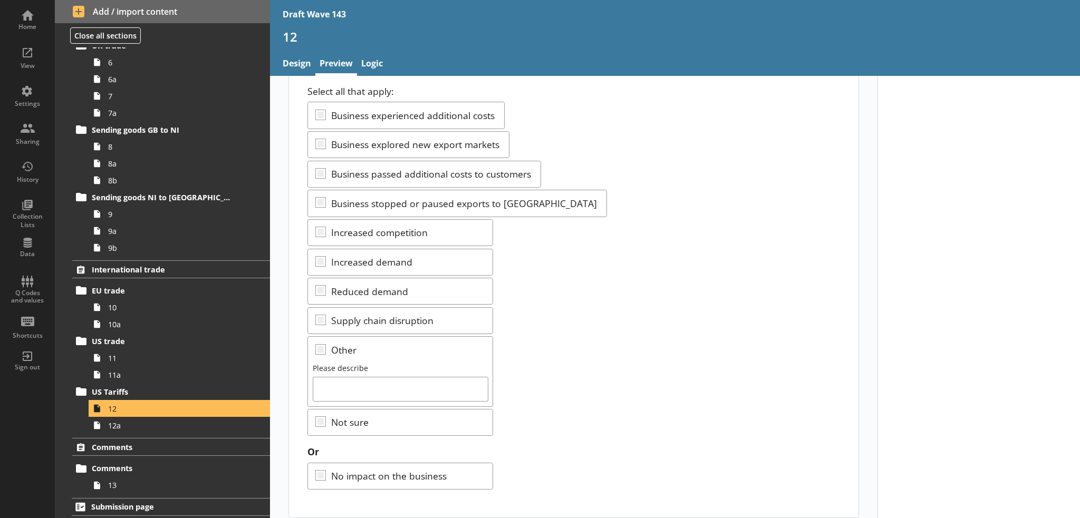
scroll to position [124, 0]
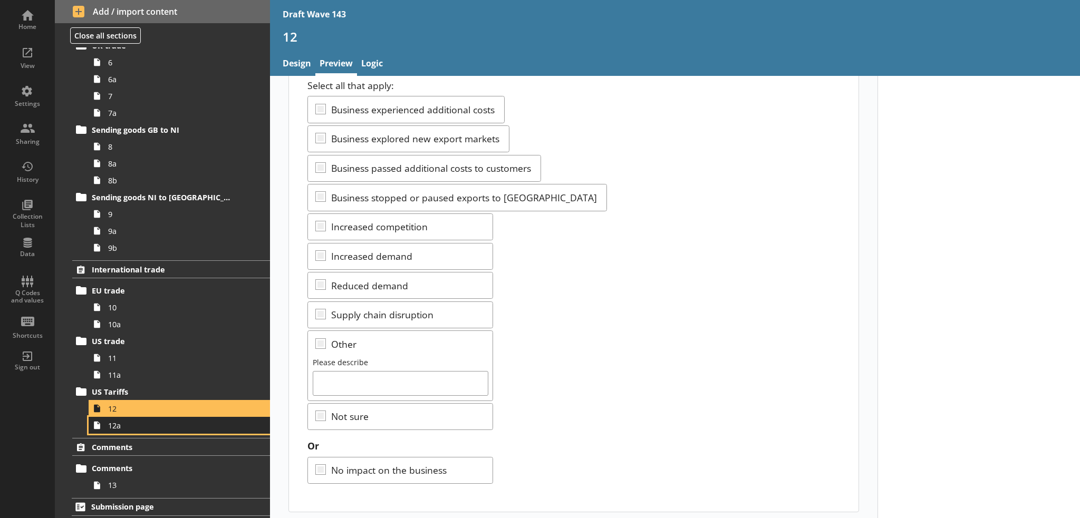
click at [165, 424] on span "12a" at bounding box center [173, 426] width 130 height 10
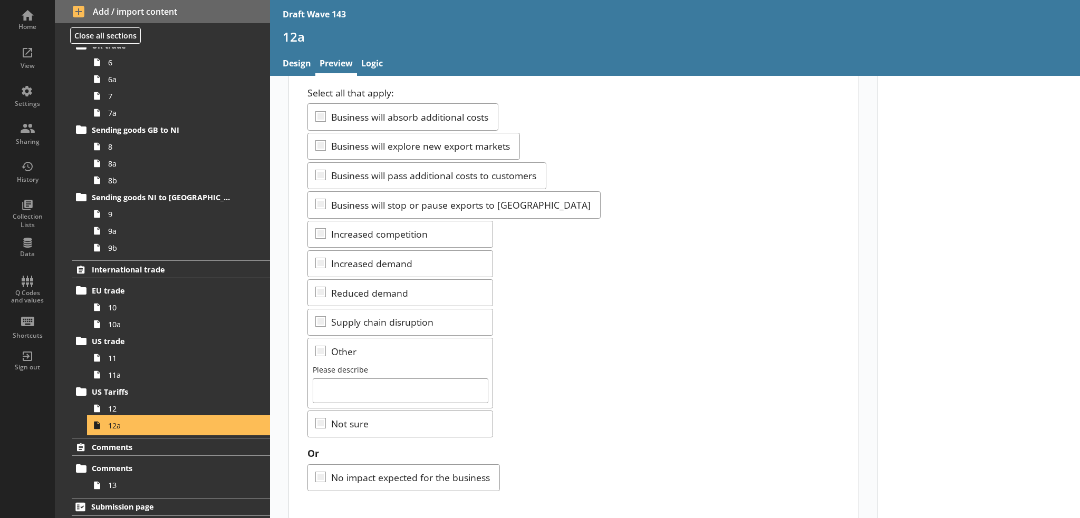
scroll to position [124, 0]
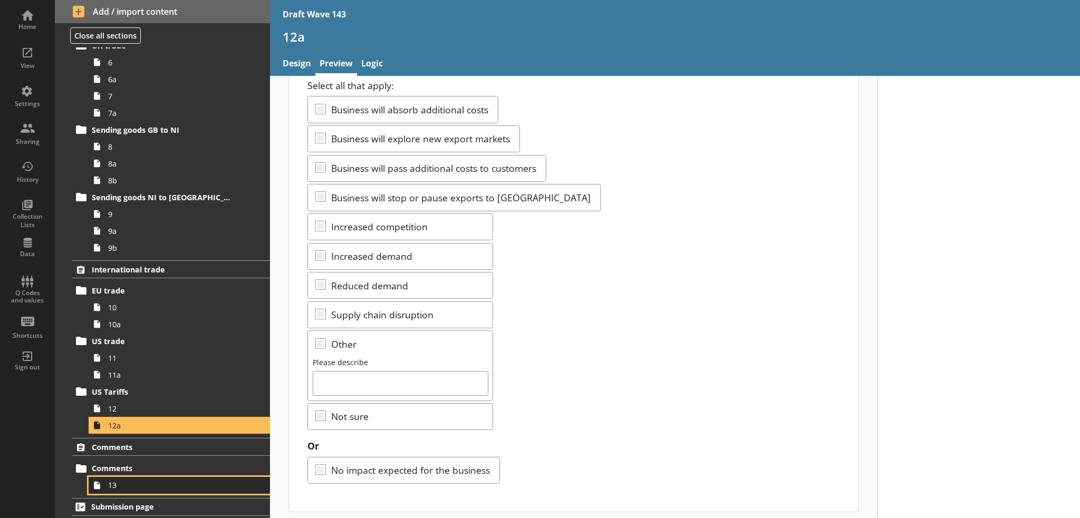
click at [184, 488] on span "13" at bounding box center [173, 485] width 130 height 10
